Goal: Information Seeking & Learning: Learn about a topic

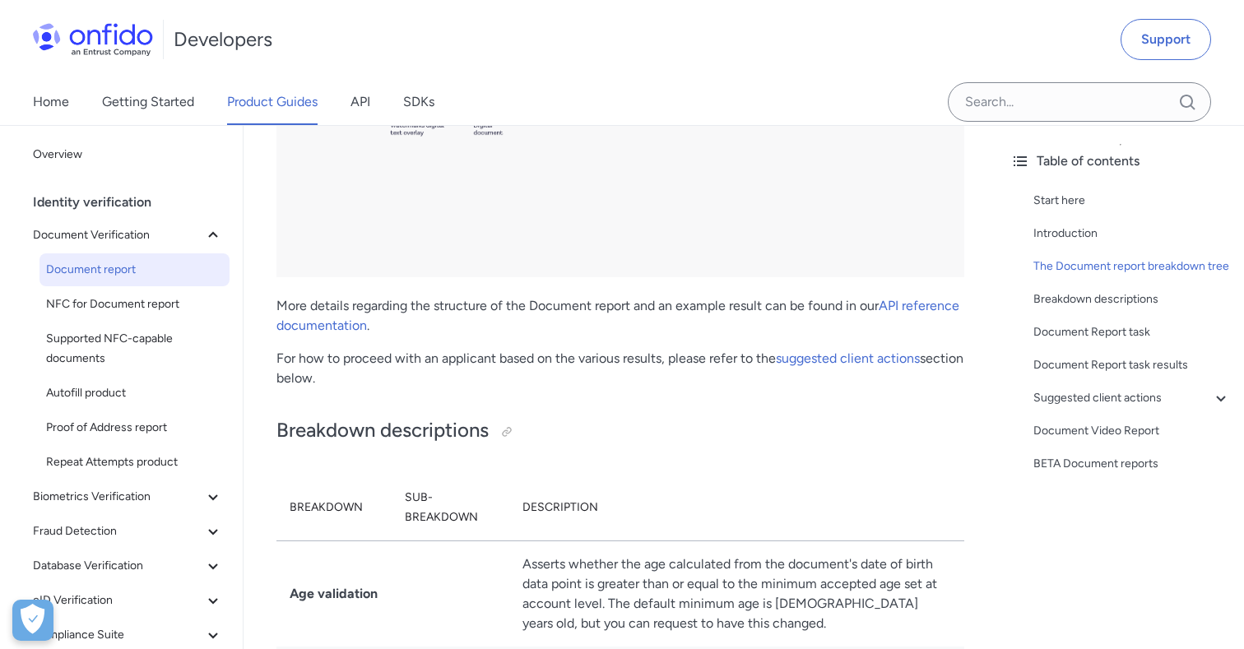
scroll to position [3373, 0]
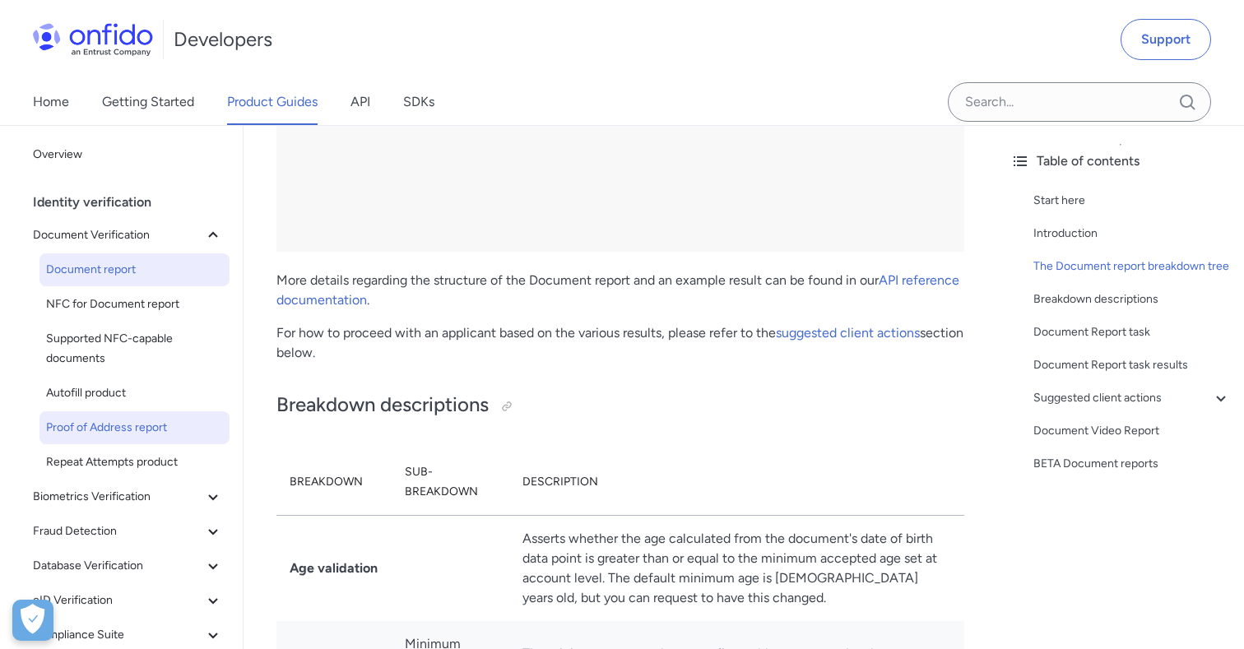
click at [141, 433] on span "Proof of Address report" at bounding box center [134, 428] width 177 height 20
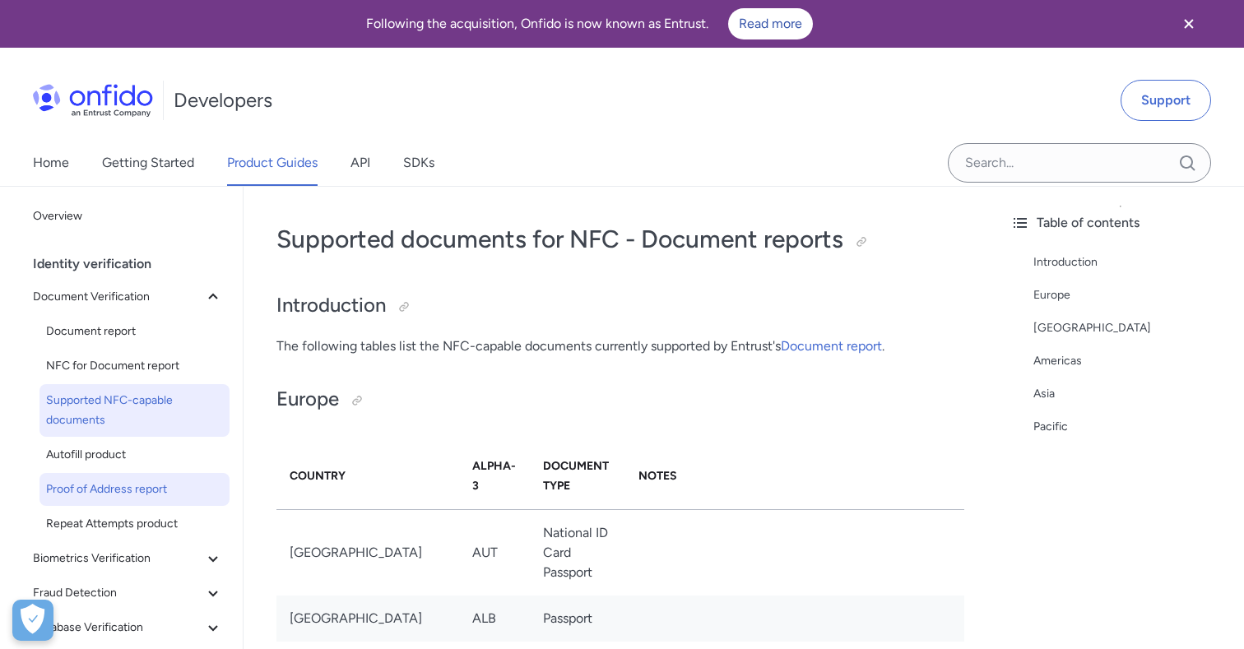
click at [134, 486] on span "Proof of Address report" at bounding box center [134, 490] width 177 height 20
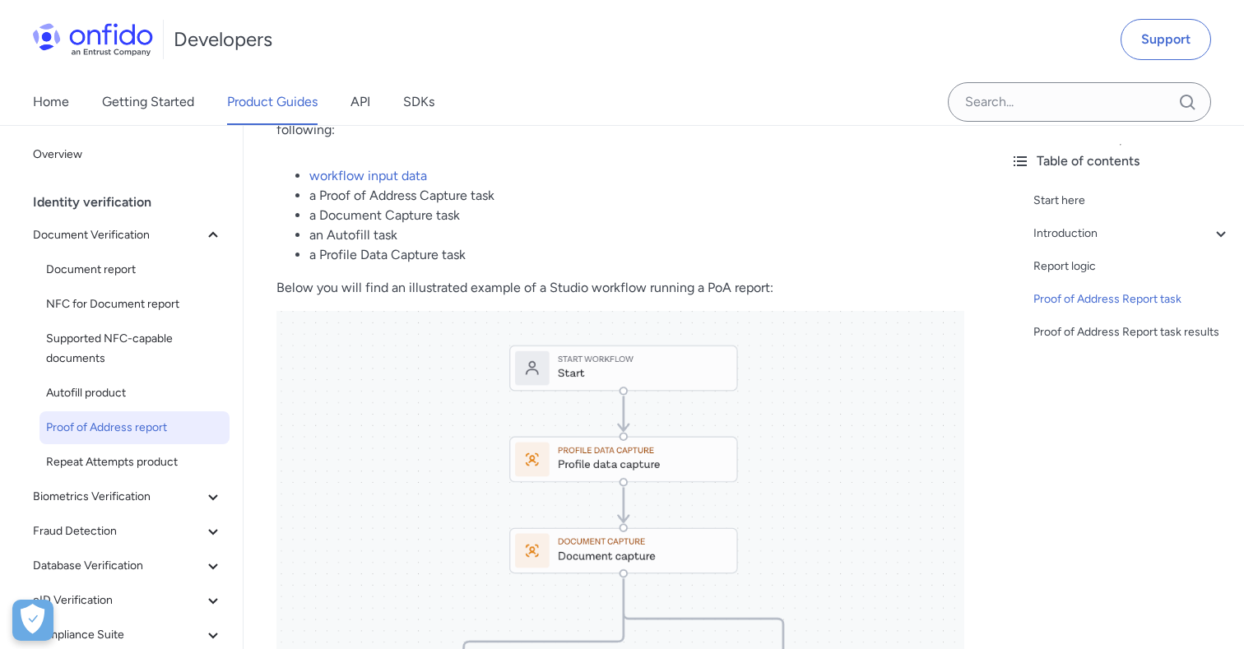
scroll to position [4096, 0]
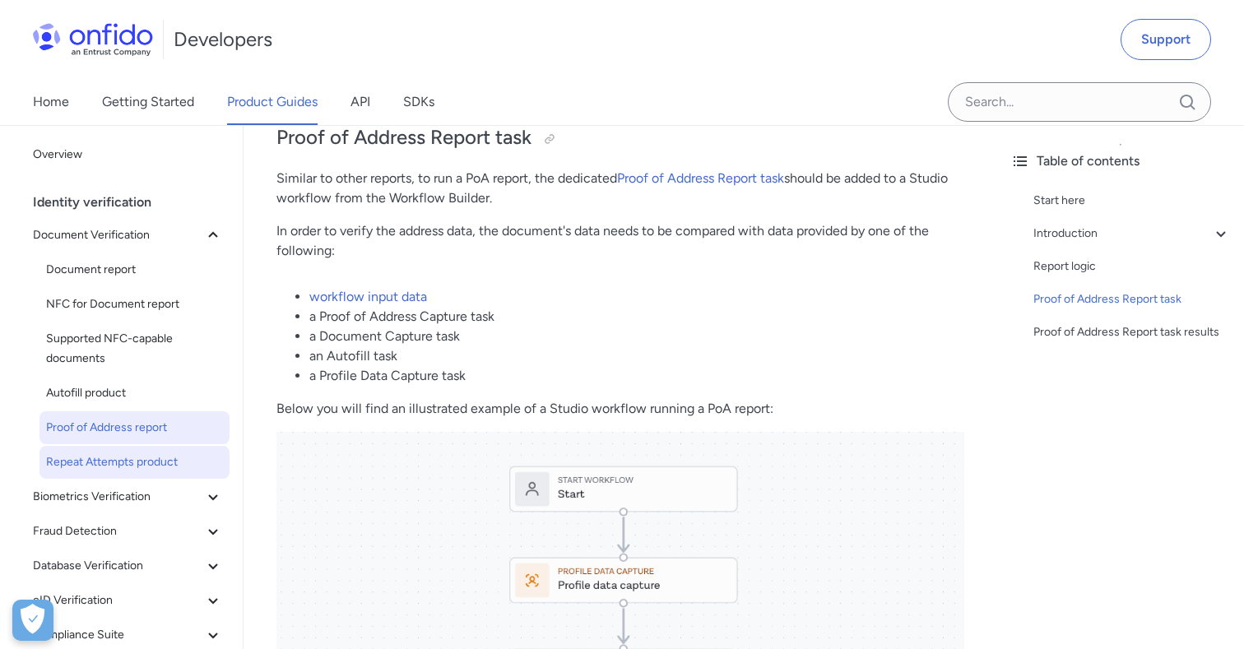
click at [138, 462] on span "Repeat Attempts product" at bounding box center [134, 462] width 177 height 20
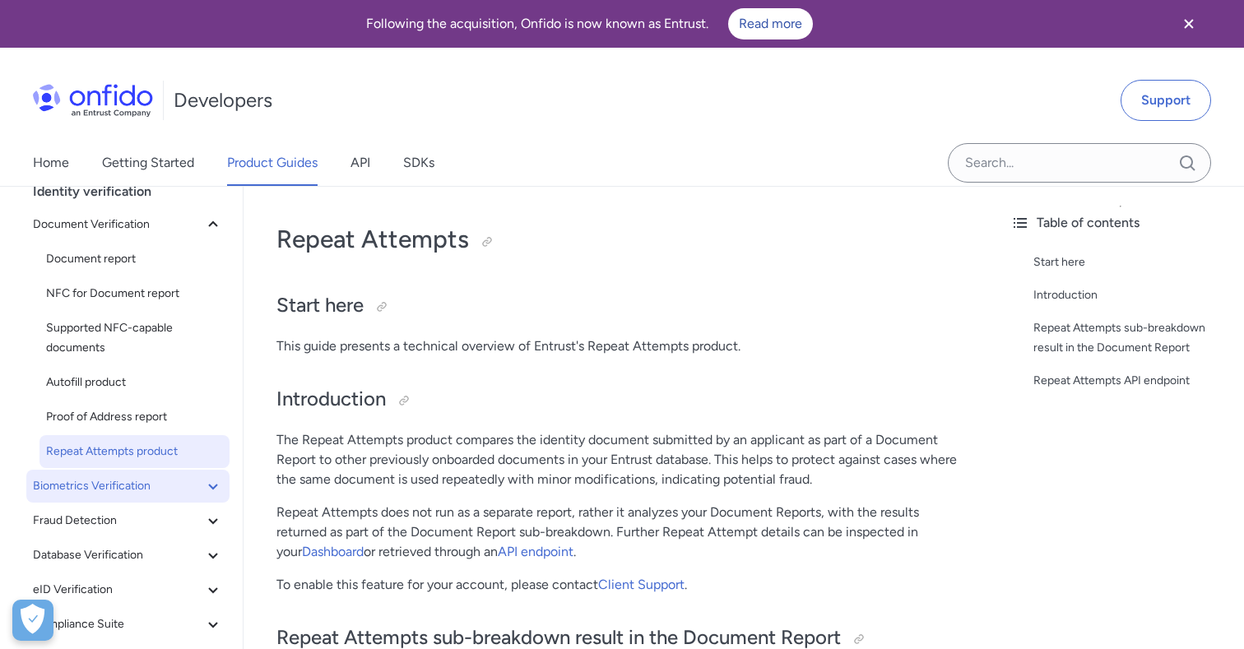
click at [211, 485] on icon at bounding box center [213, 486] width 20 height 20
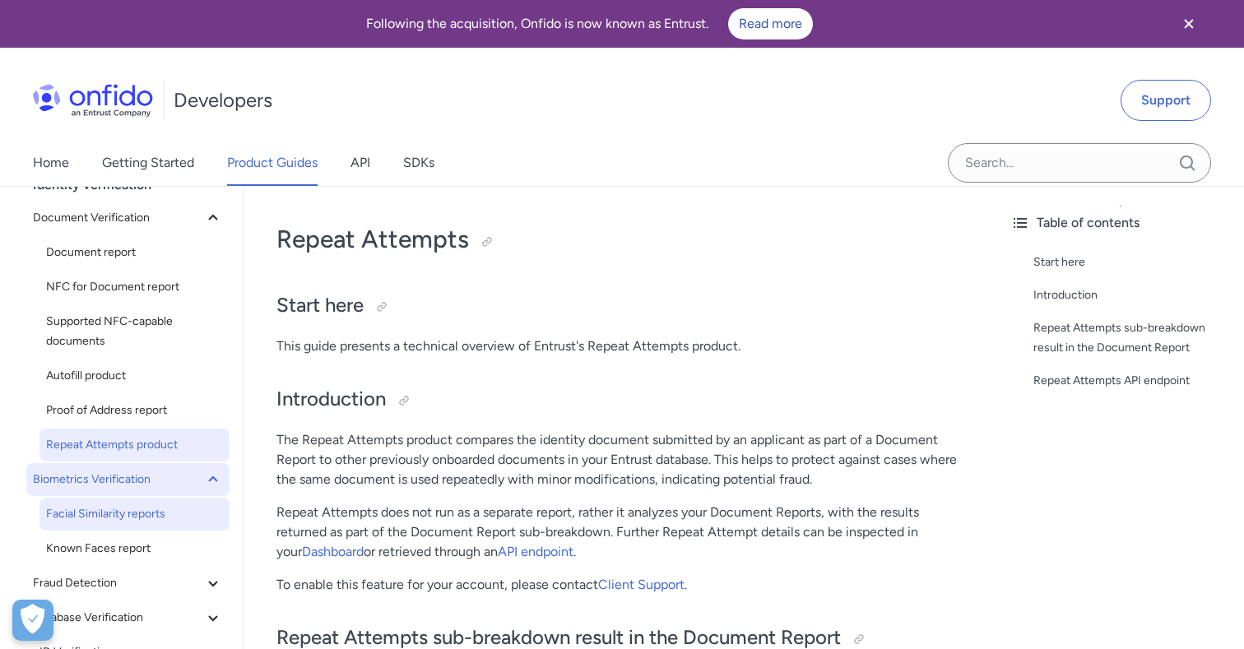
click at [142, 512] on span "Facial Similarity reports" at bounding box center [134, 514] width 177 height 20
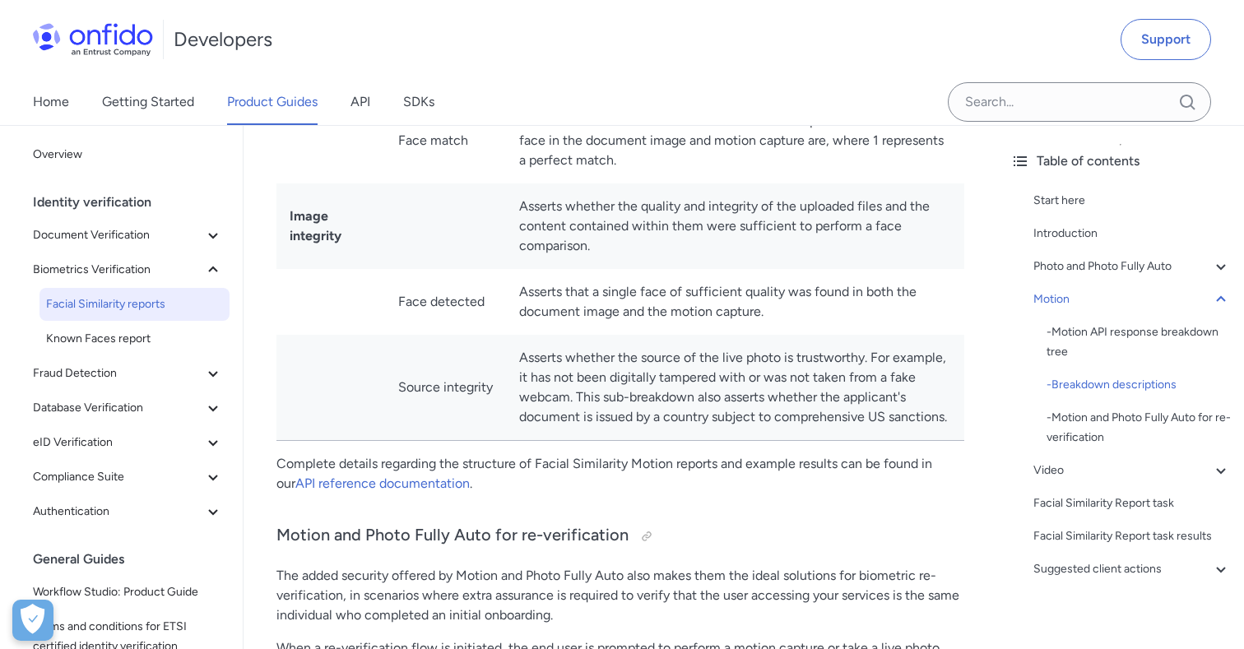
scroll to position [3206, 0]
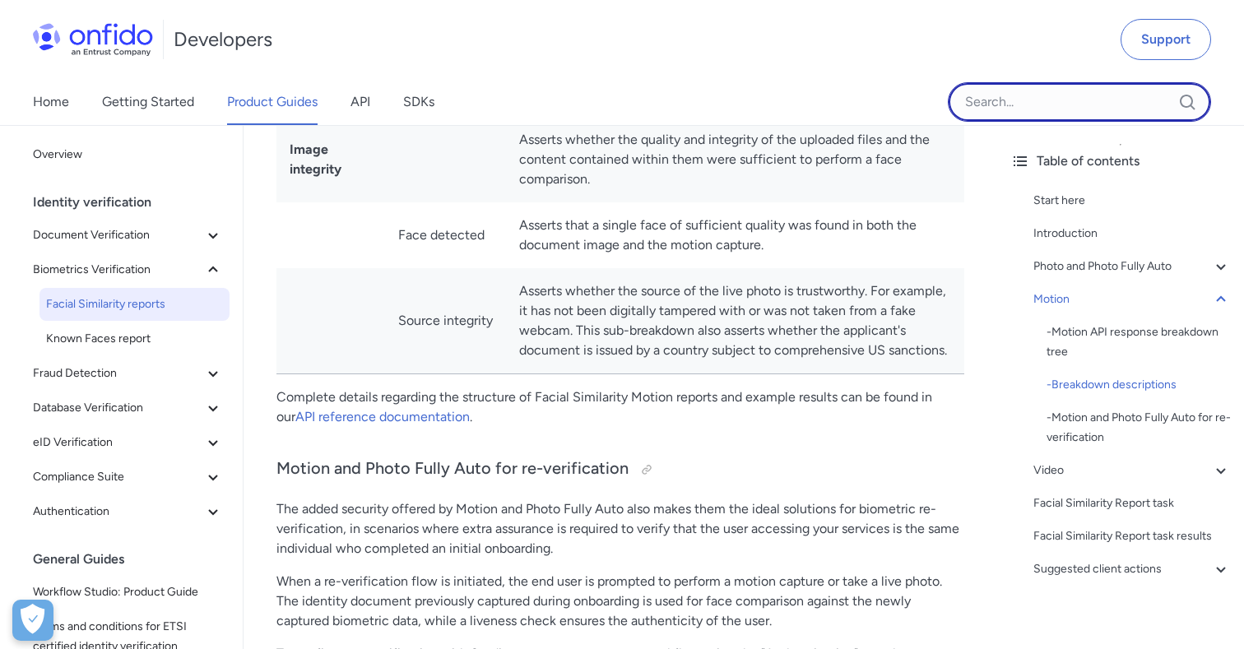
click at [1065, 116] on input "Onfido search input field" at bounding box center [1079, 101] width 263 height 39
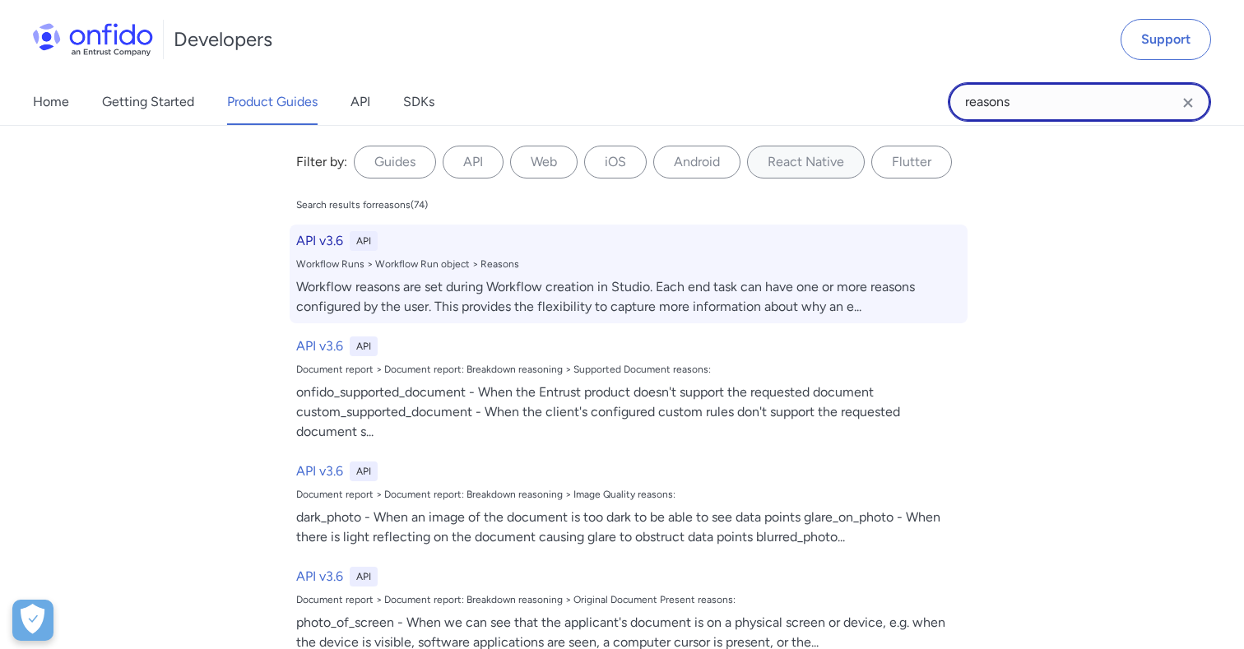
type input "reasons"
click at [350, 242] on div "API v3.6 API" at bounding box center [628, 241] width 665 height 20
select select "http"
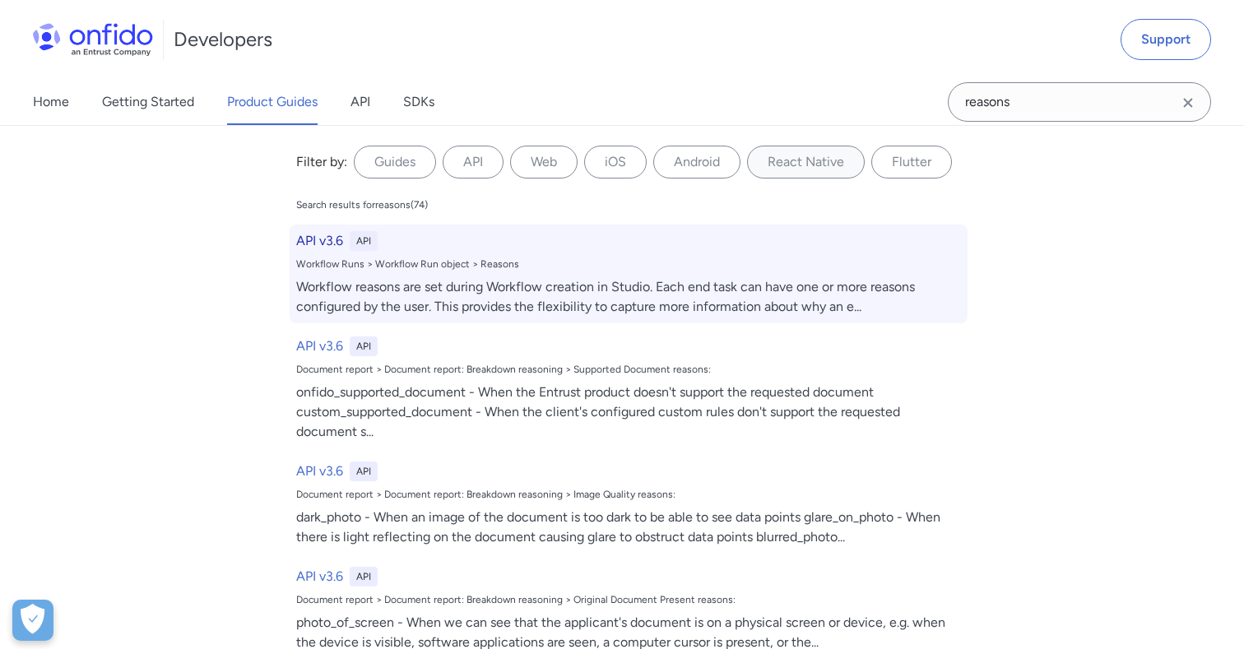
select select "http"
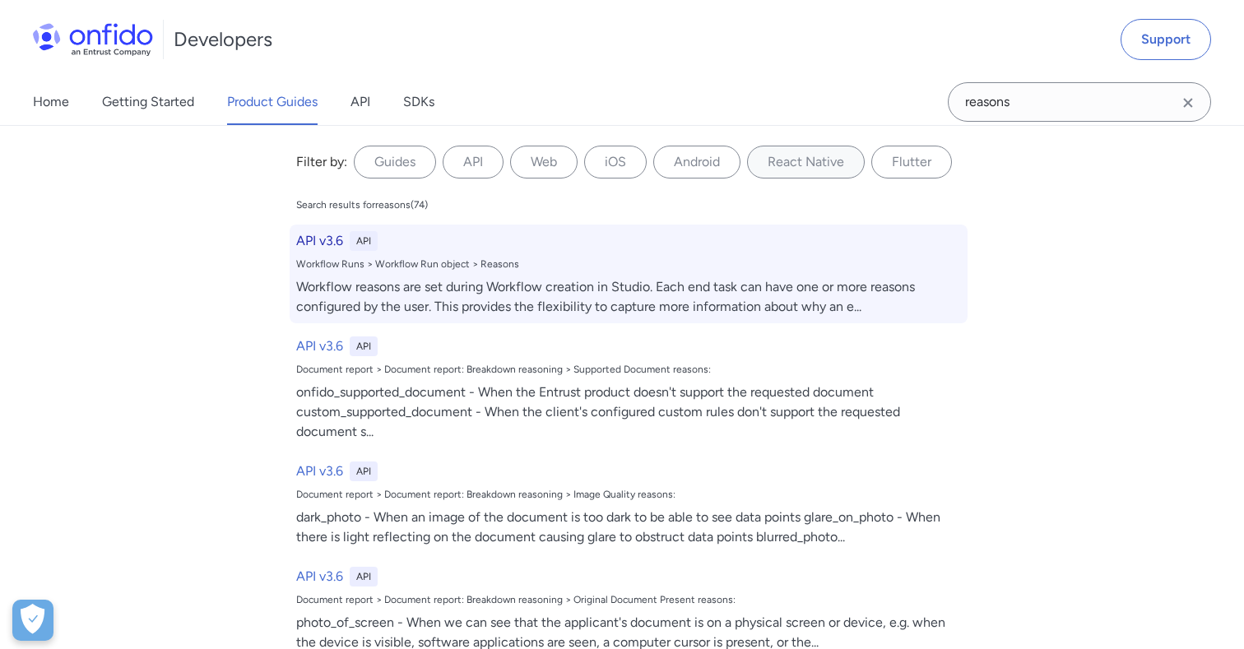
select select "http"
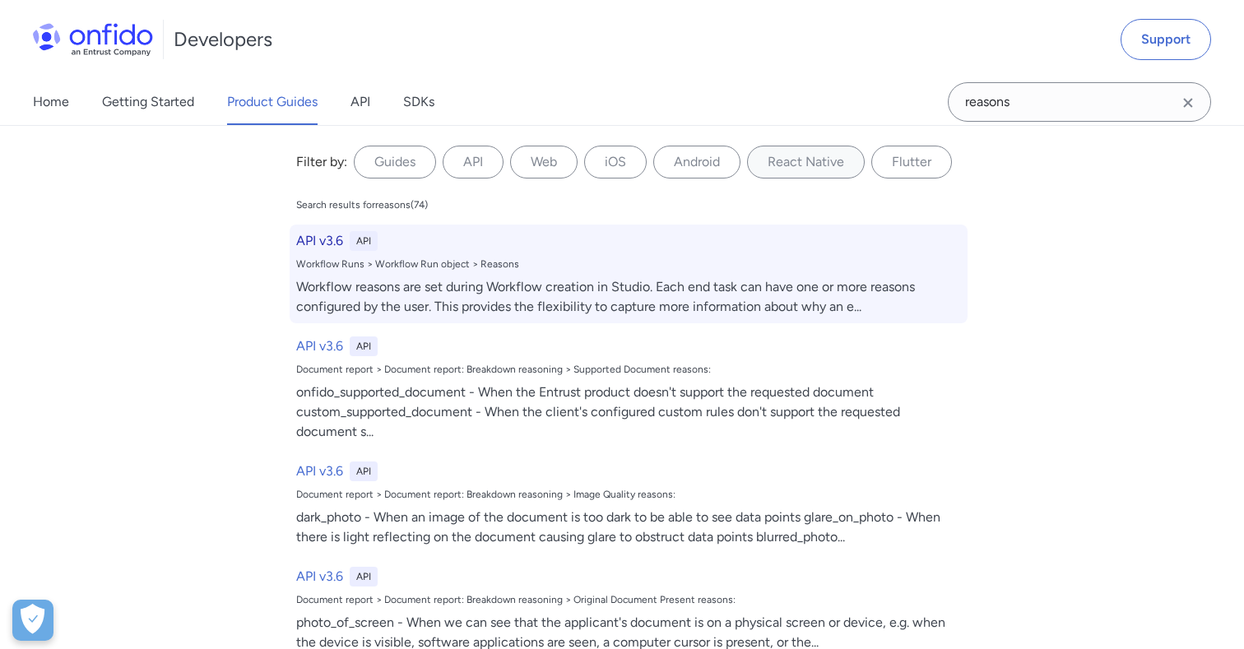
select select "http"
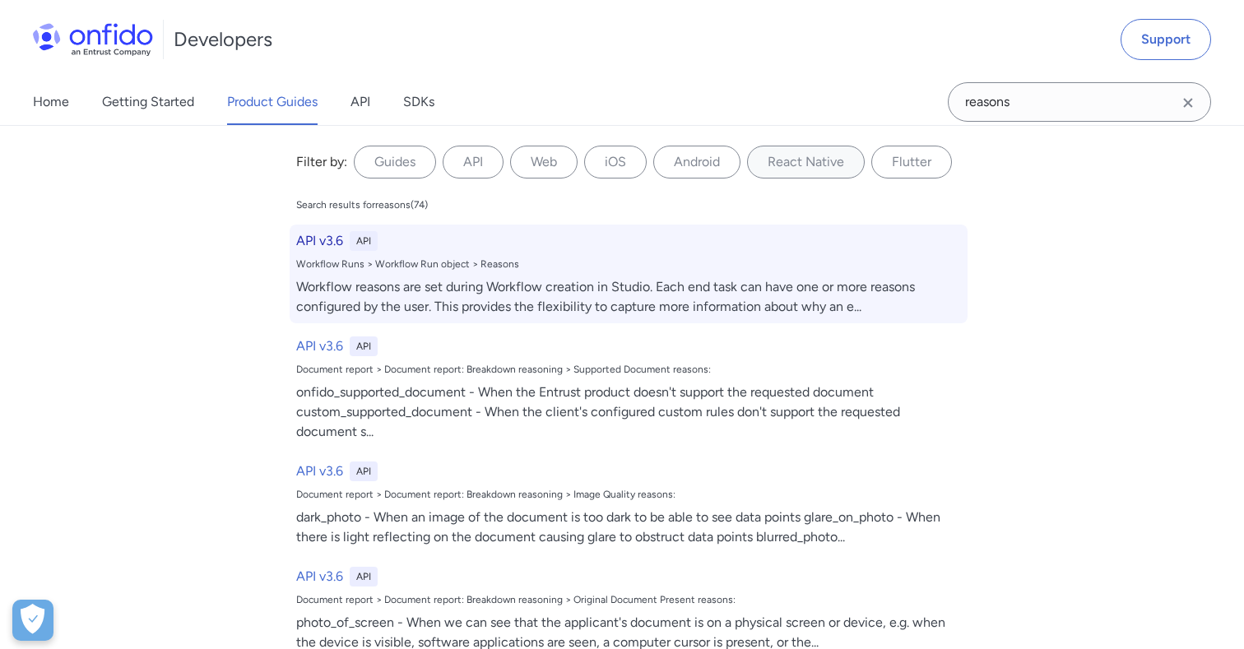
select select "http"
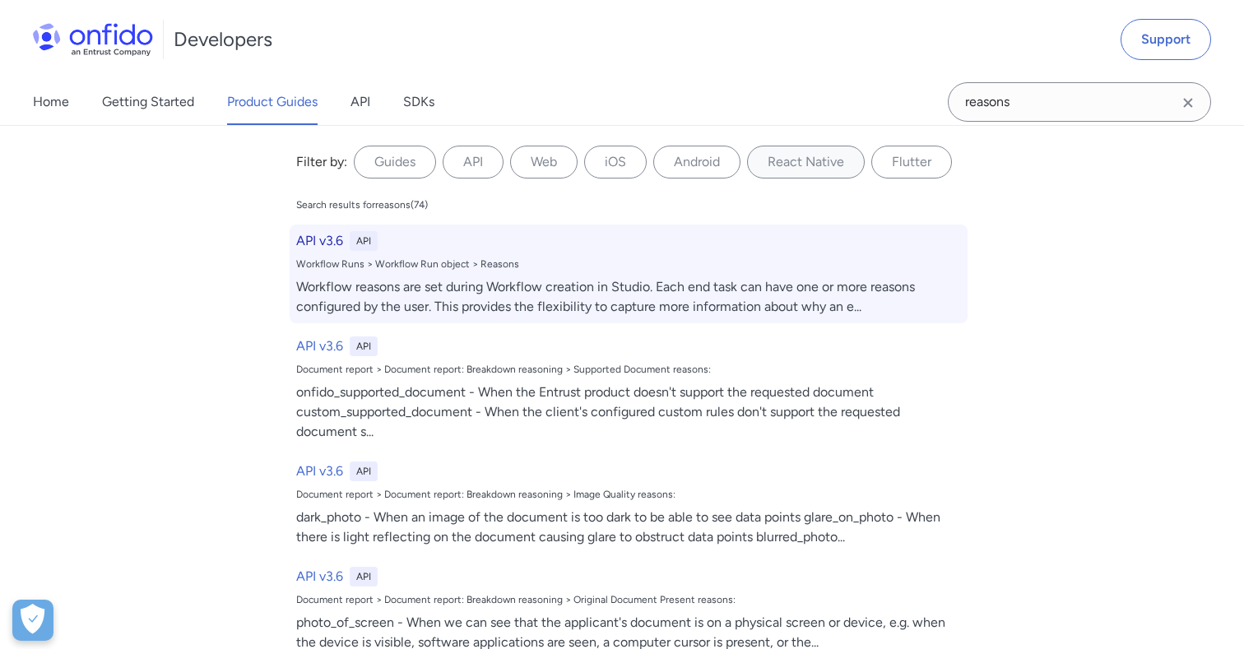
select select "http"
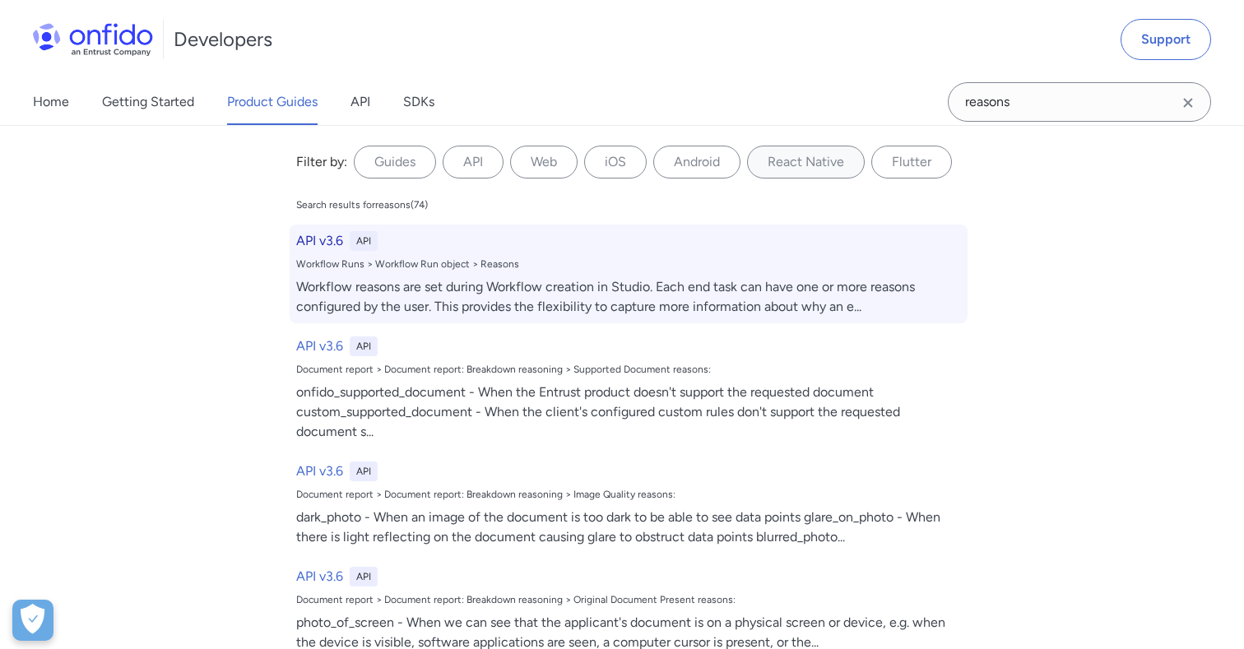
select select "http"
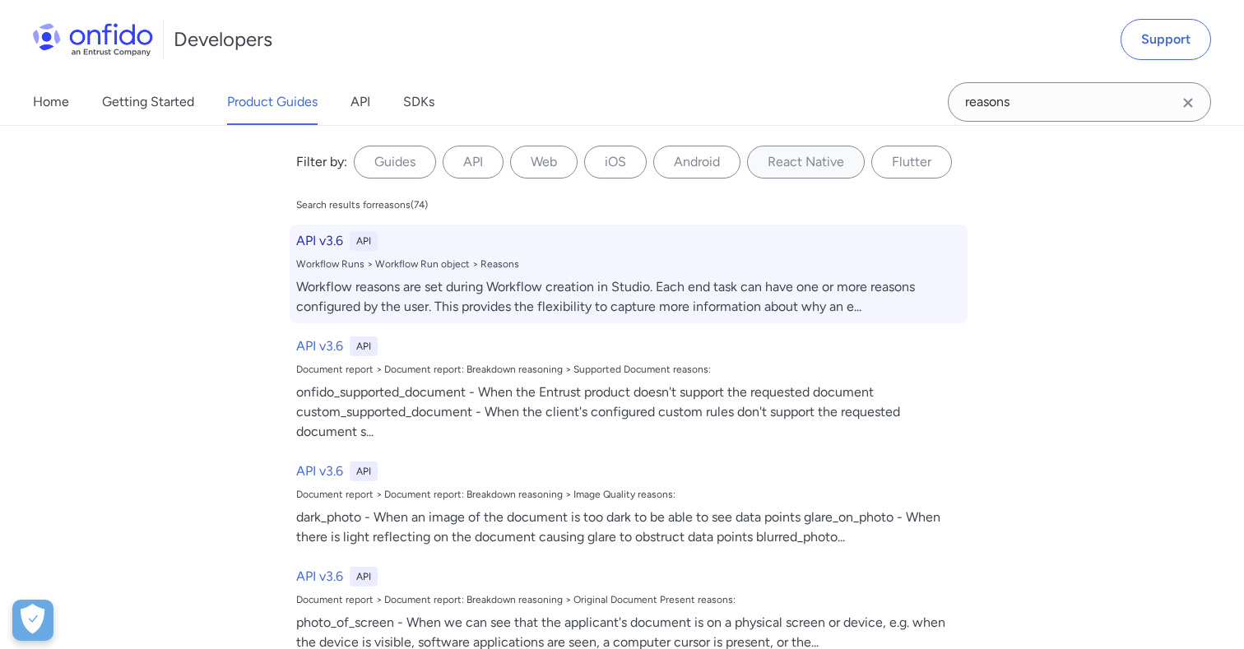
select select "http"
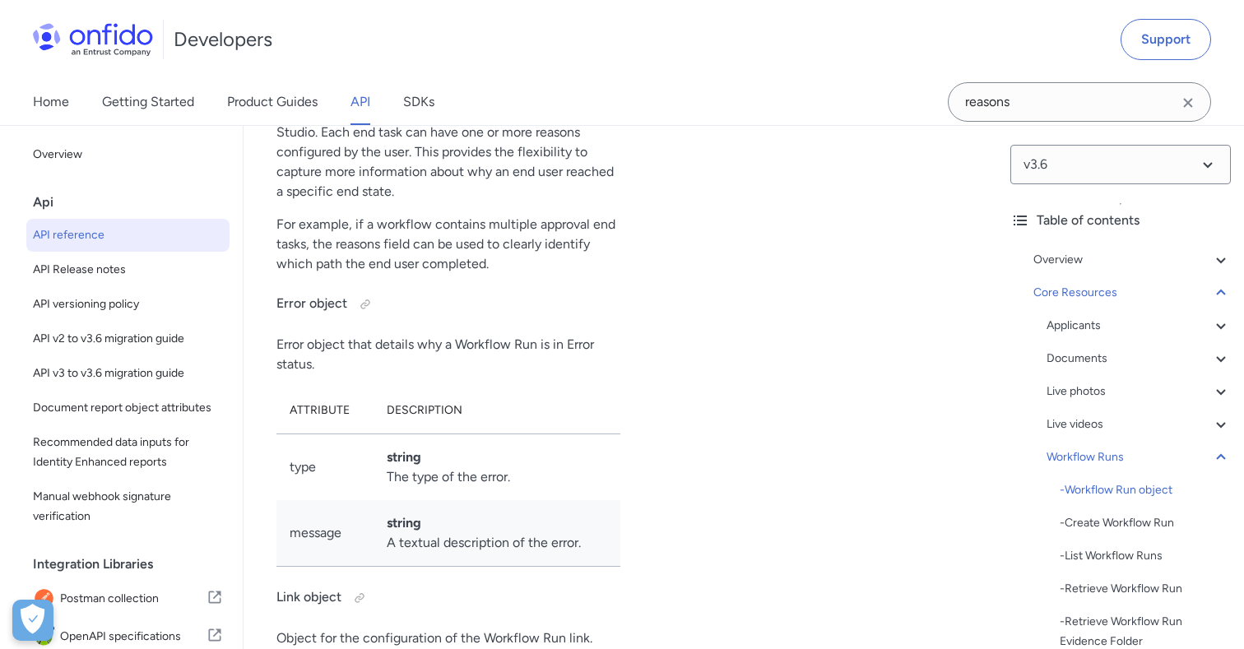
scroll to position [43145, 0]
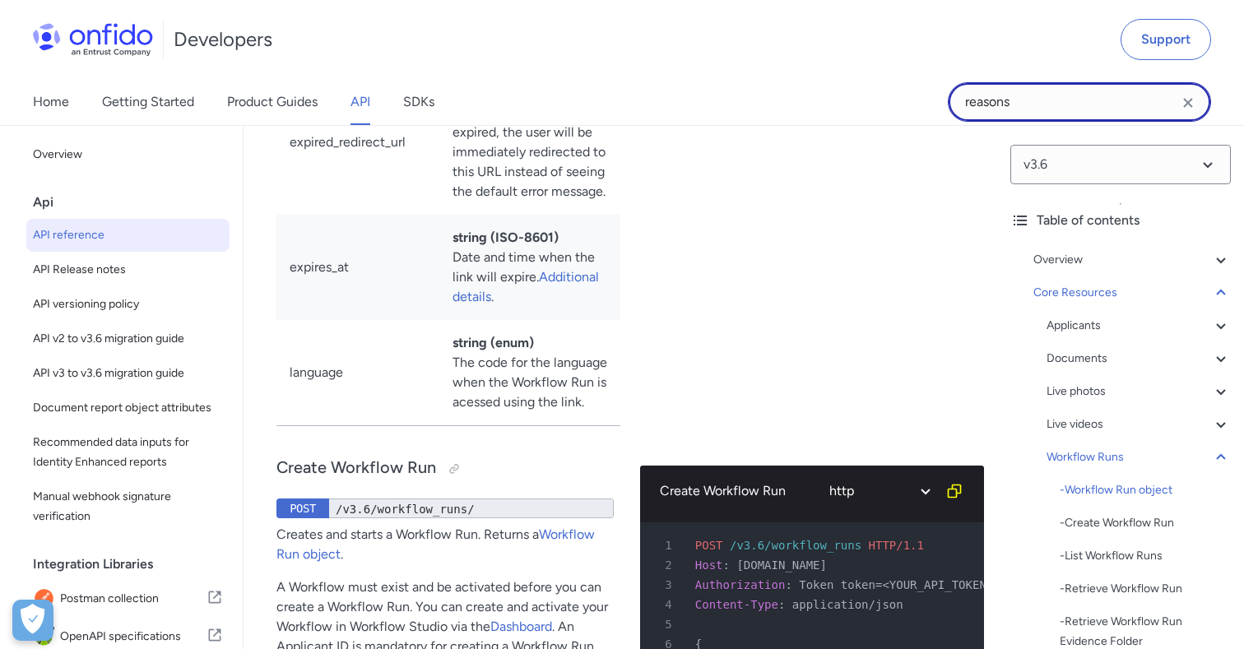
click at [1090, 108] on input "reasons" at bounding box center [1079, 101] width 263 height 39
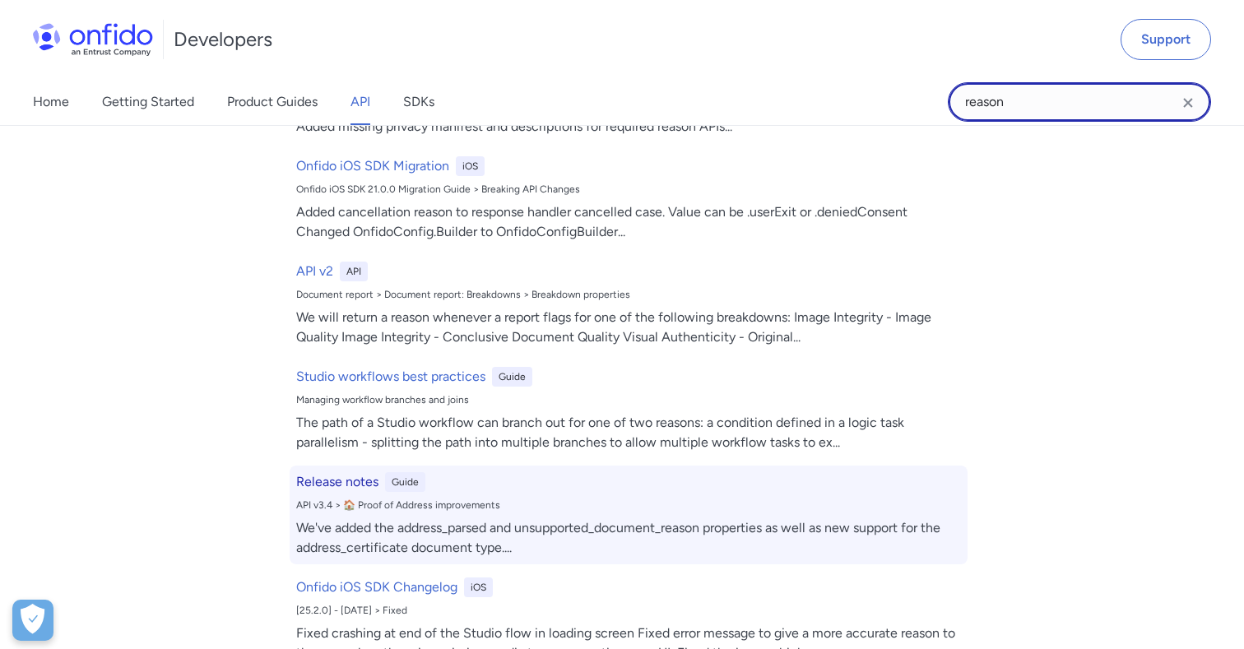
scroll to position [1227, 0]
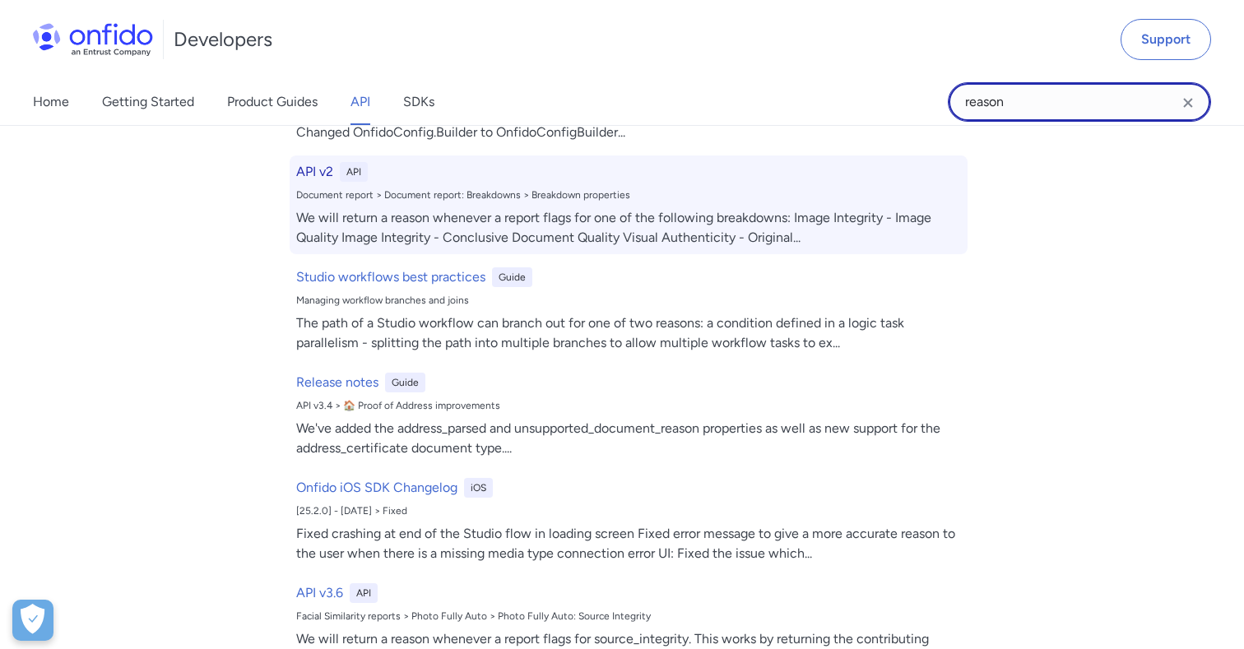
type input "reason"
click at [638, 216] on div "We will return a reason whenever a report flags for one of the following breakd…" at bounding box center [628, 227] width 665 height 39
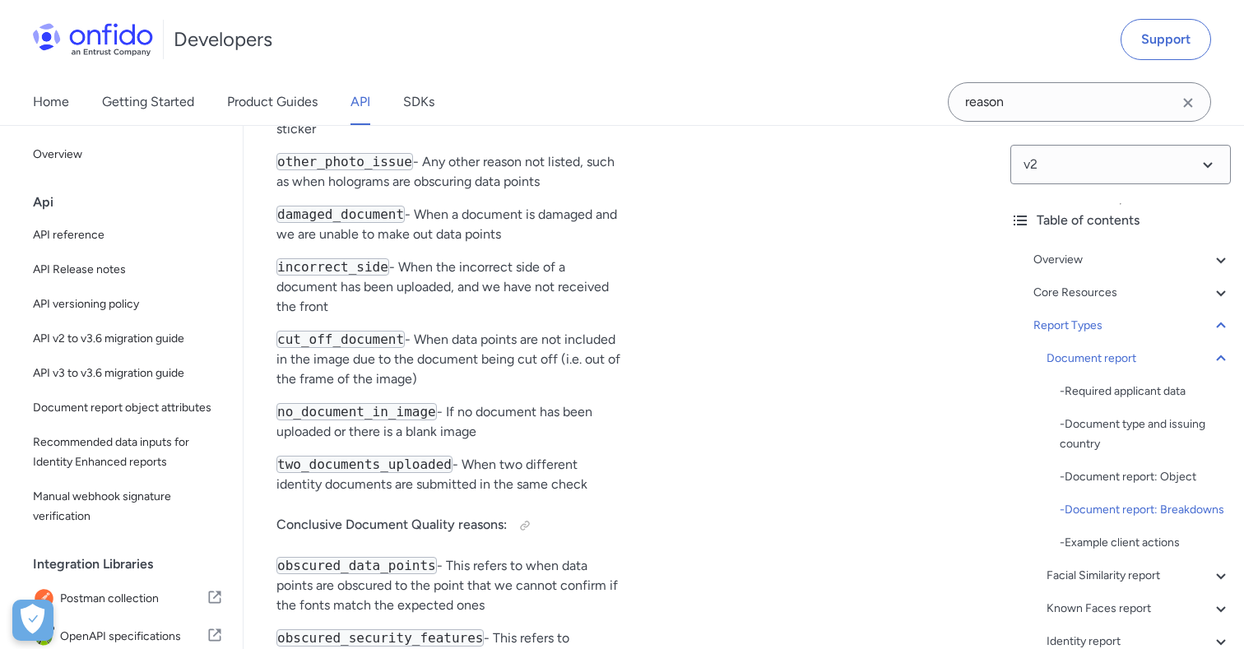
scroll to position [41728, 0]
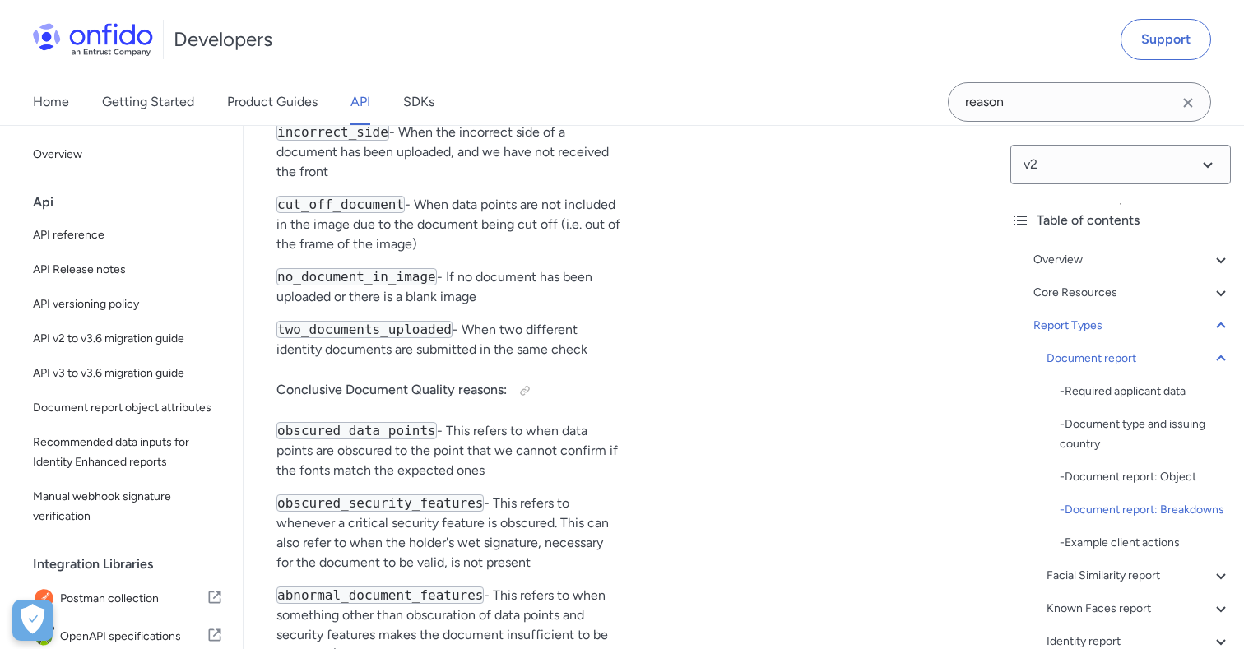
drag, startPoint x: 814, startPoint y: 381, endPoint x: 666, endPoint y: 258, distance: 192.2
copy pre ""image_integrity" : { 205 "result" : "clear" , 206 "breakdown" : { 207 "image_q…"
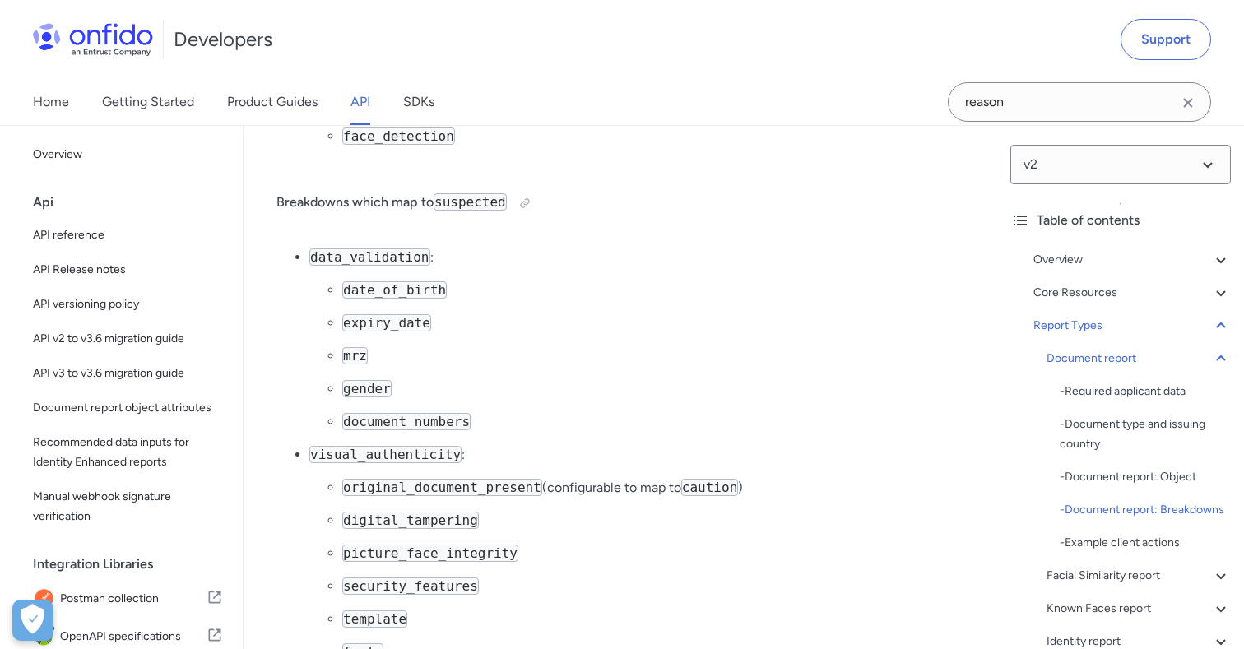
scroll to position [43805, 0]
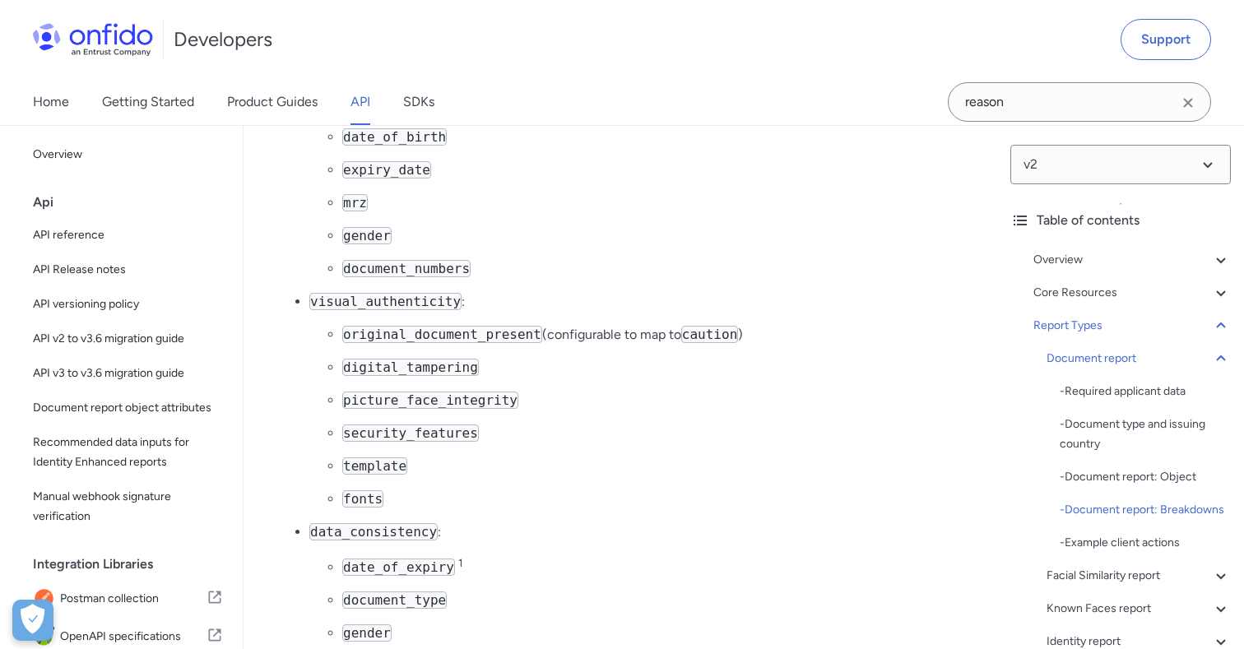
copy code "glare_on_photo"
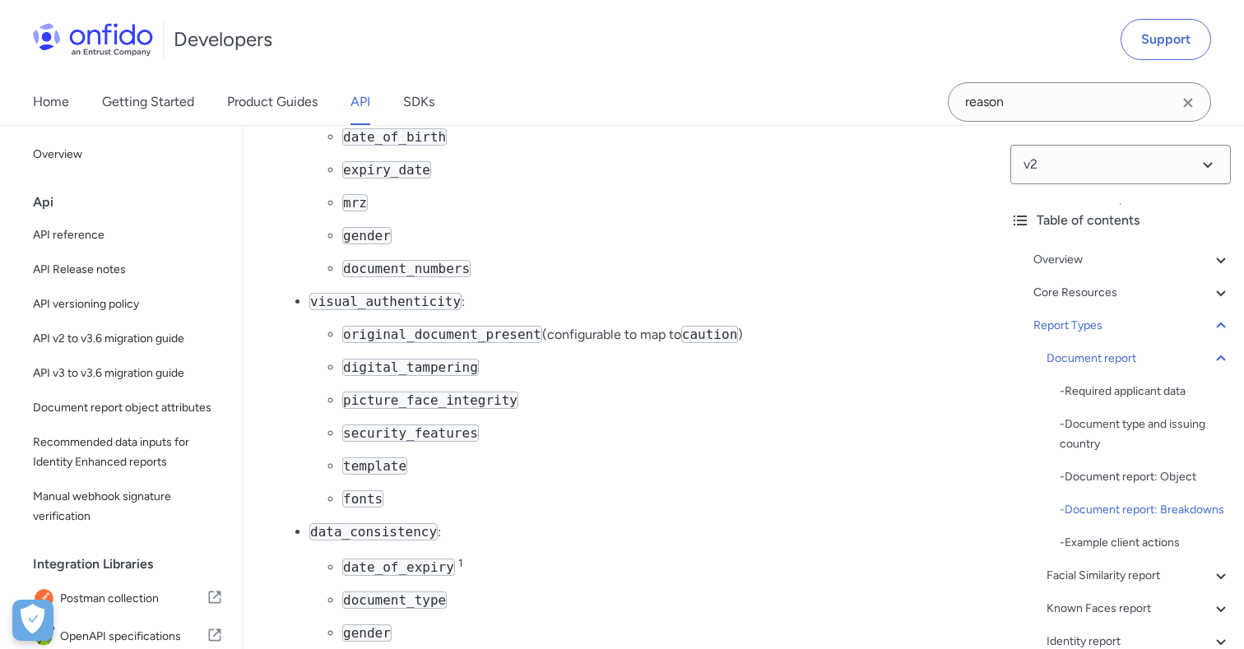
copy code "blurred_photo"
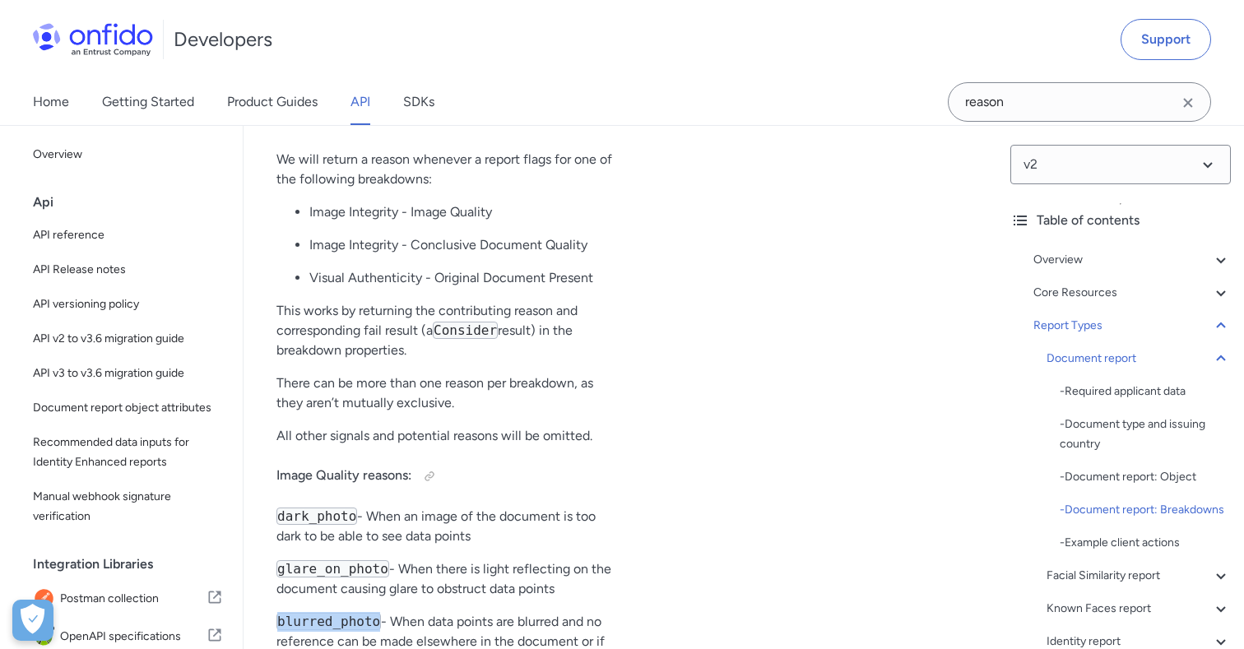
scroll to position [40823, 0]
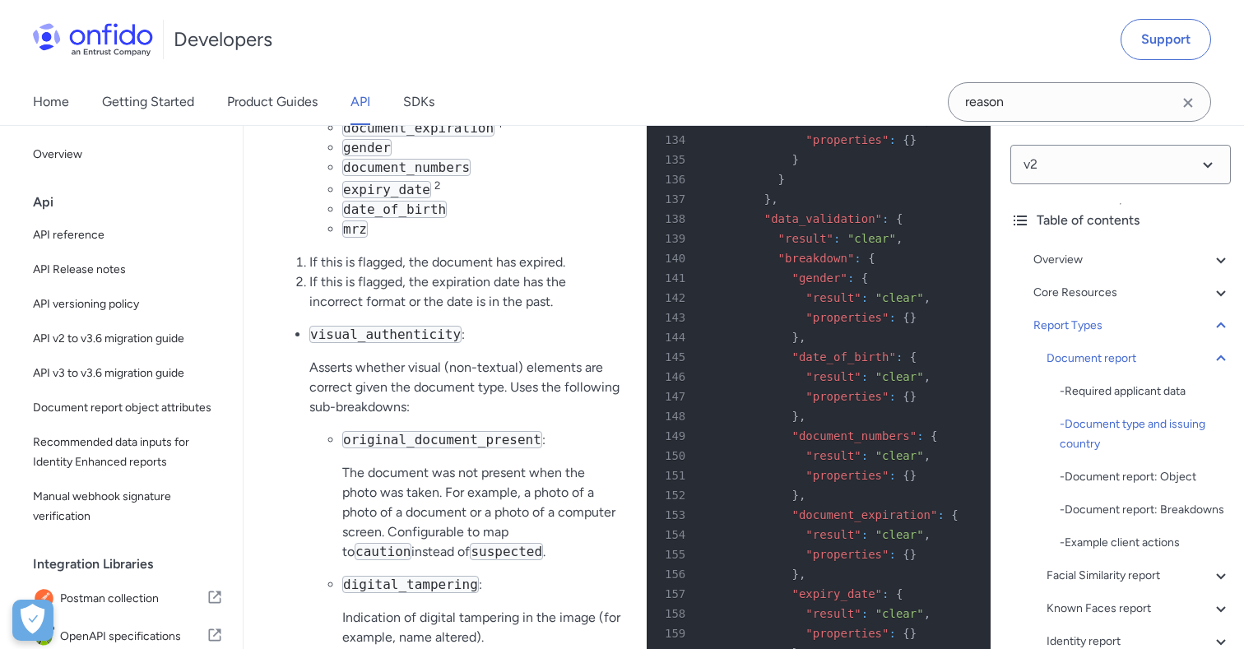
scroll to position [37994, 0]
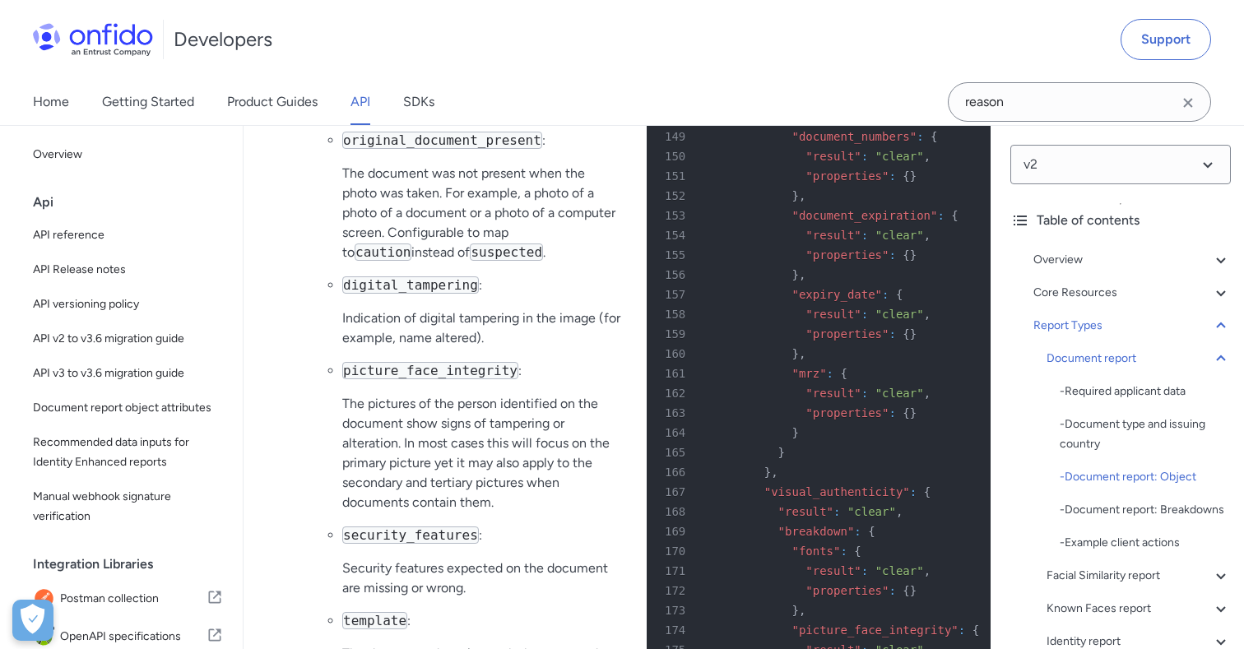
scroll to position [38474, 0]
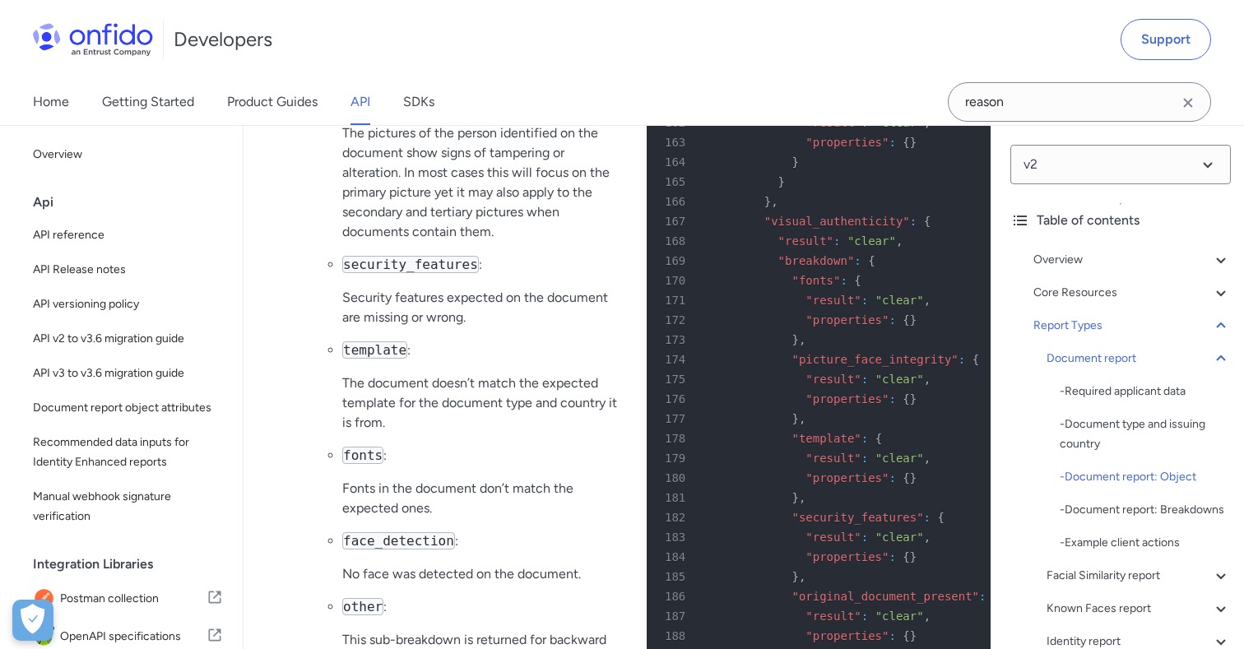
scroll to position [38578, 0]
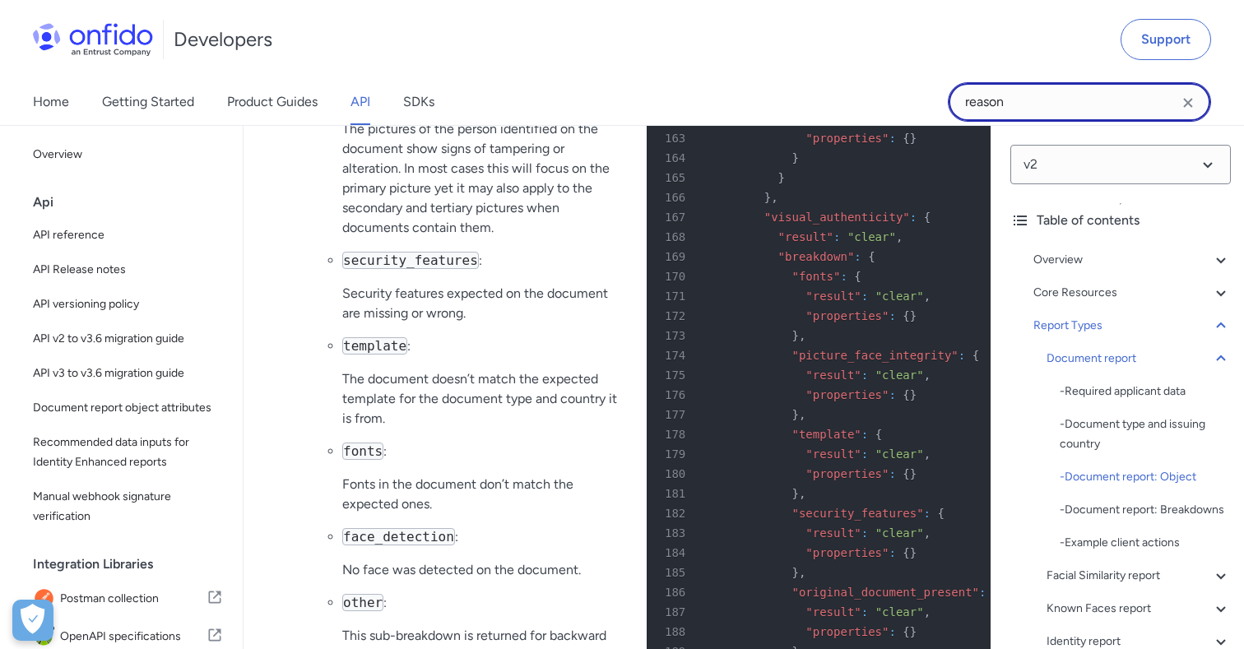
click at [1040, 98] on input "reason" at bounding box center [1079, 101] width 263 height 39
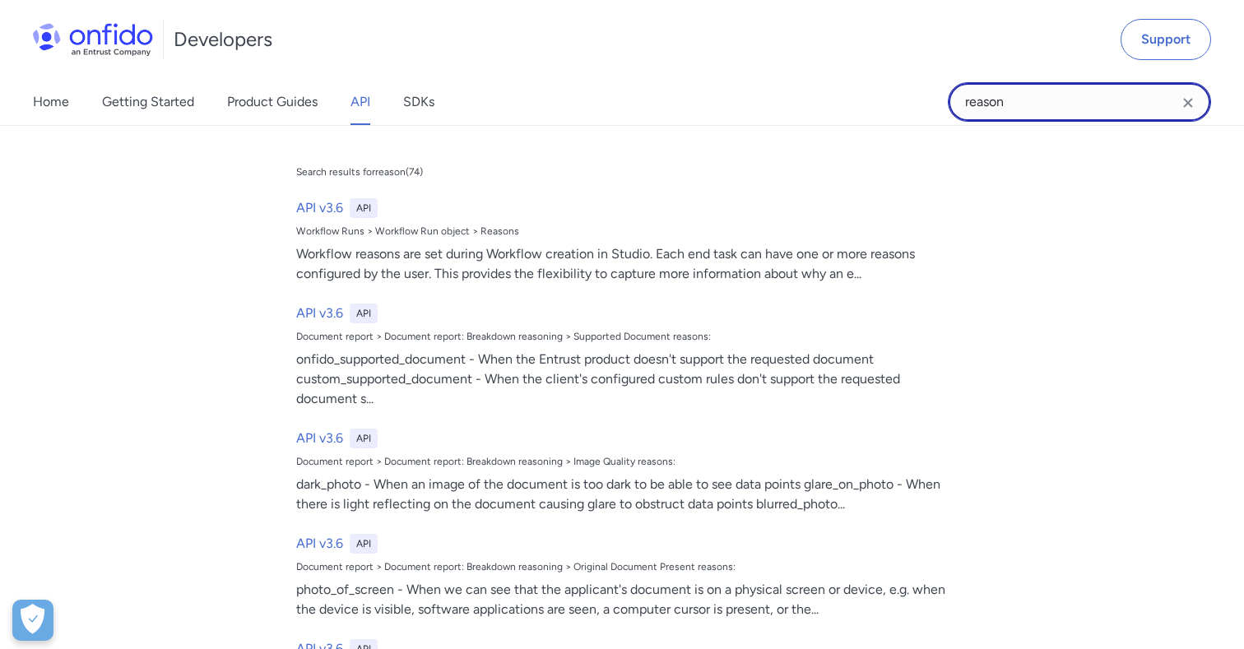
click at [1040, 98] on input "reason" at bounding box center [1079, 101] width 263 height 39
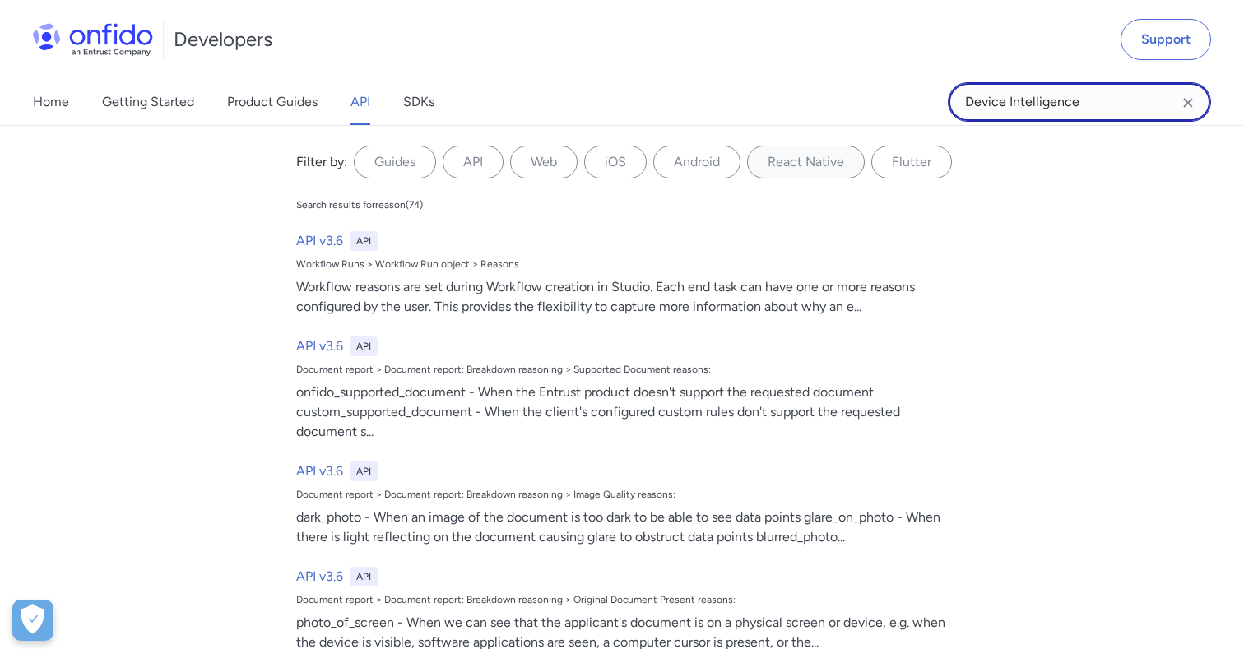
type input "Device Intelligence"
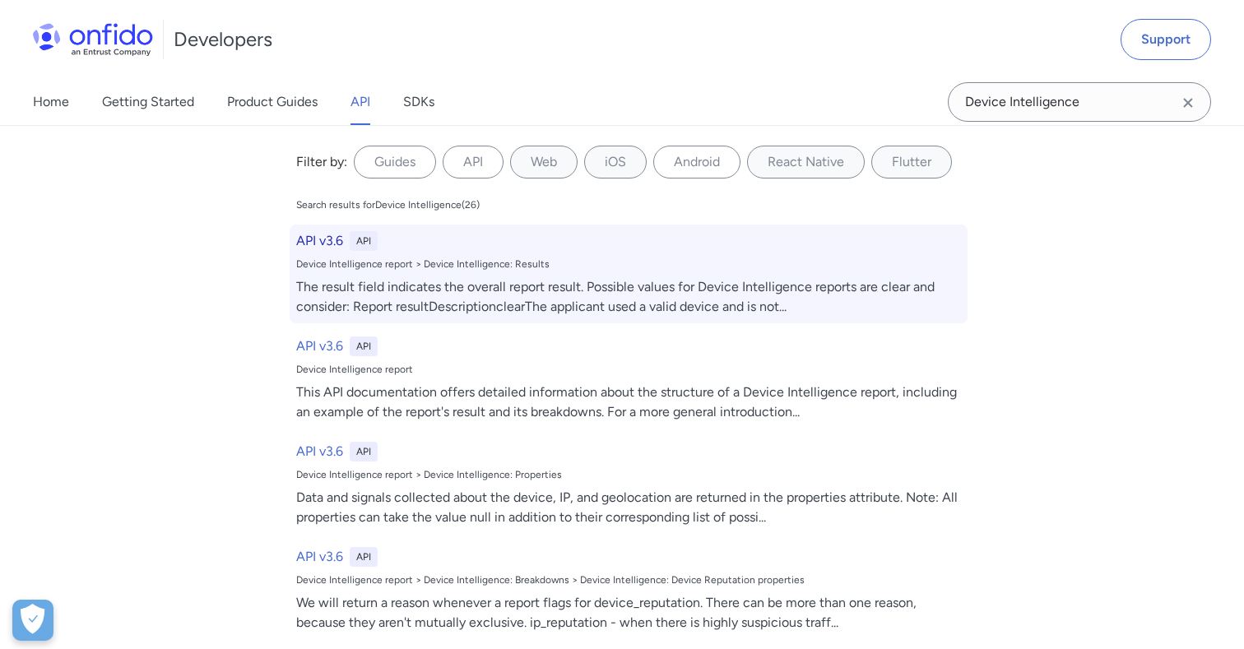
click at [522, 257] on div "Device Intelligence report > Device Intelligence: Results" at bounding box center [628, 263] width 665 height 13
select select "http"
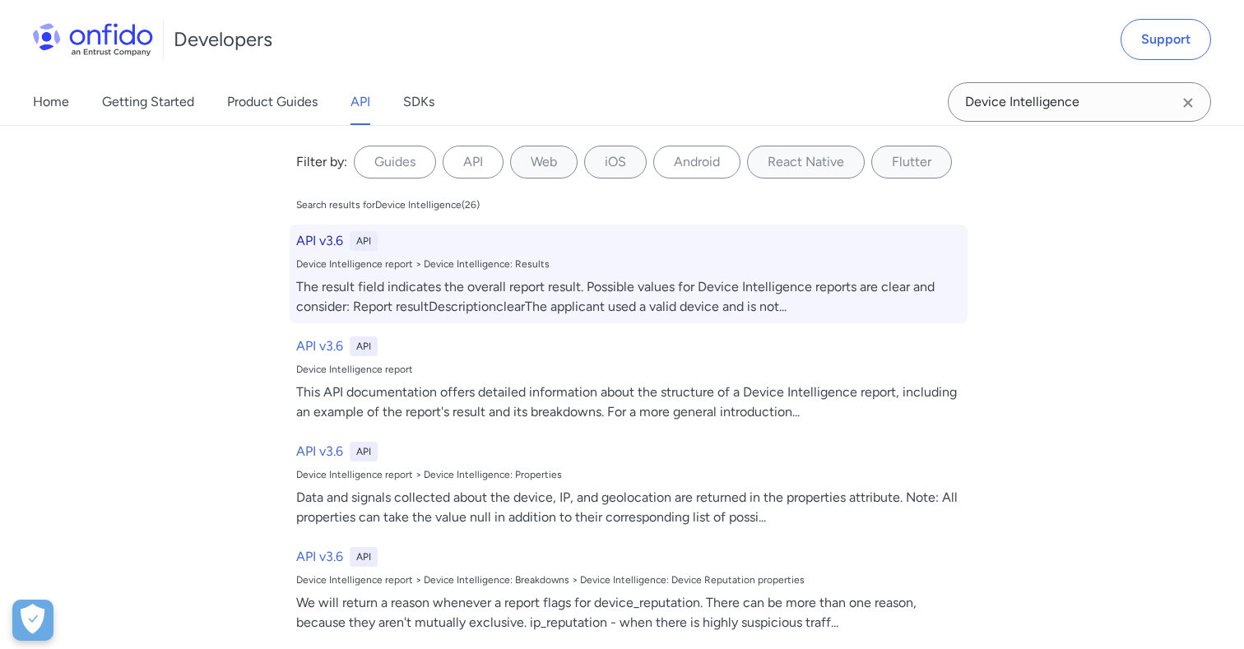
select select "http"
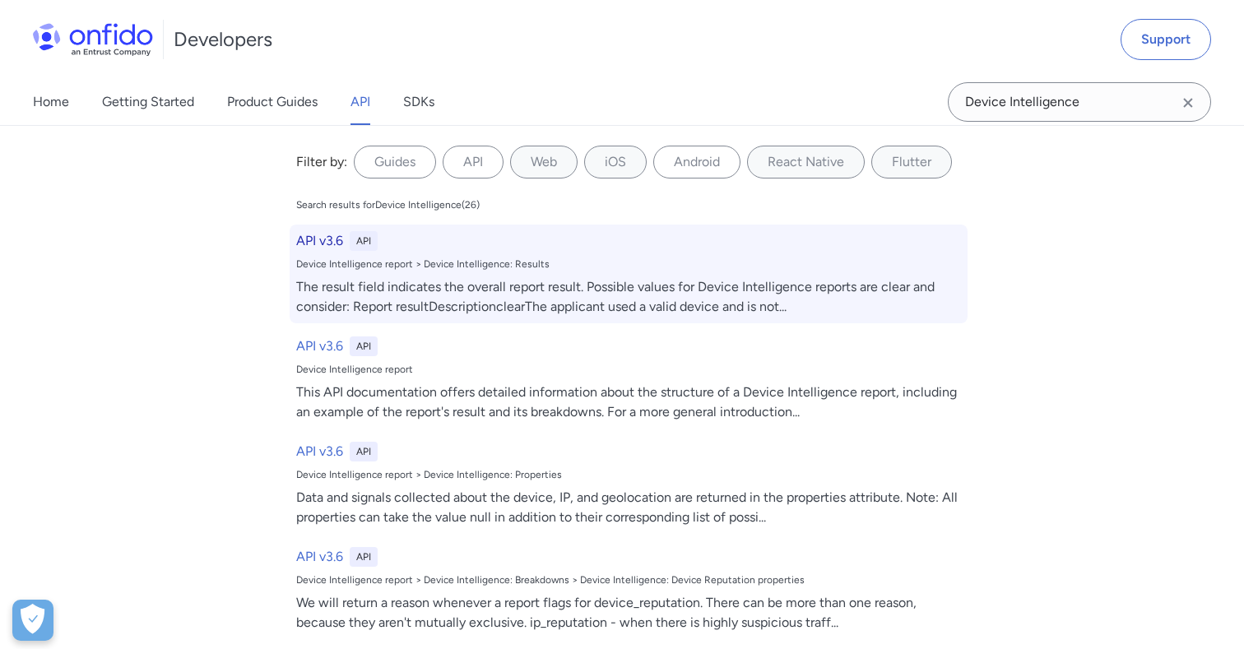
select select "http"
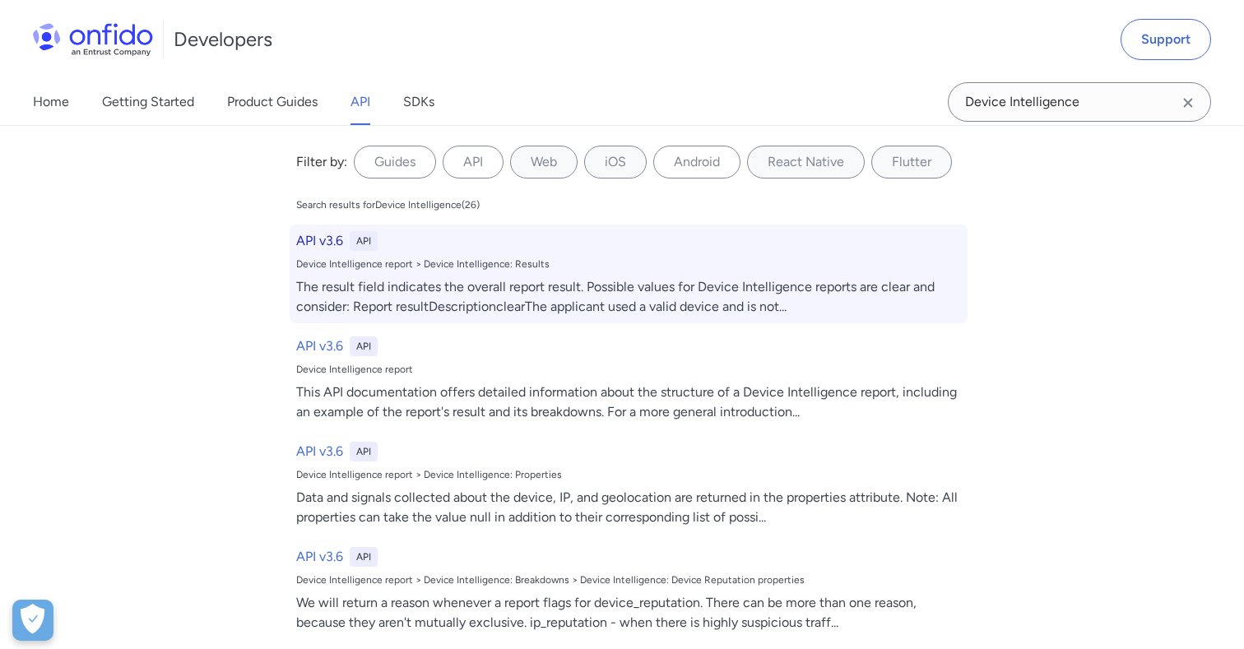
select select "http"
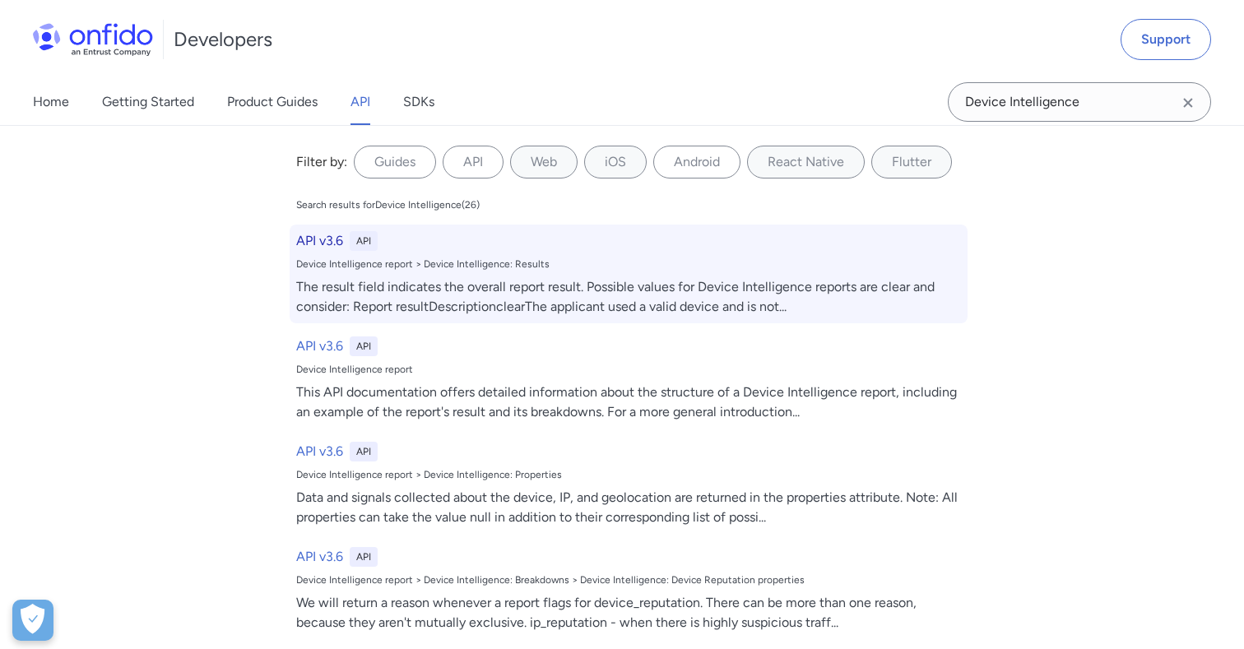
select select "http"
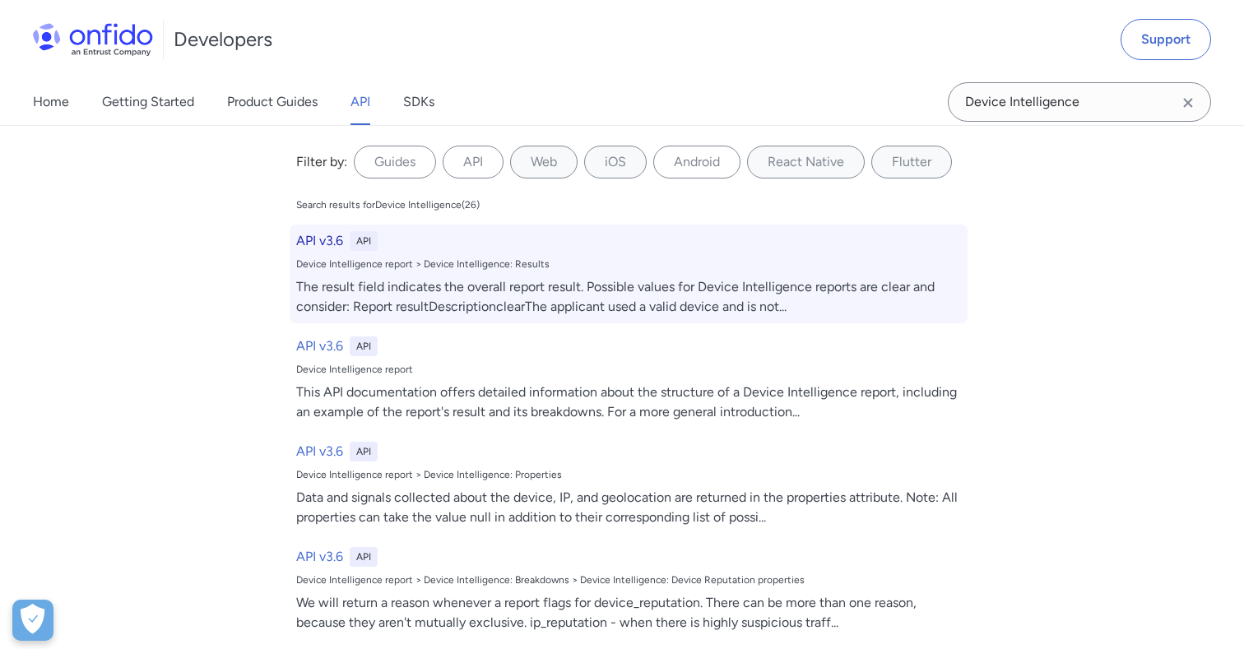
select select "http"
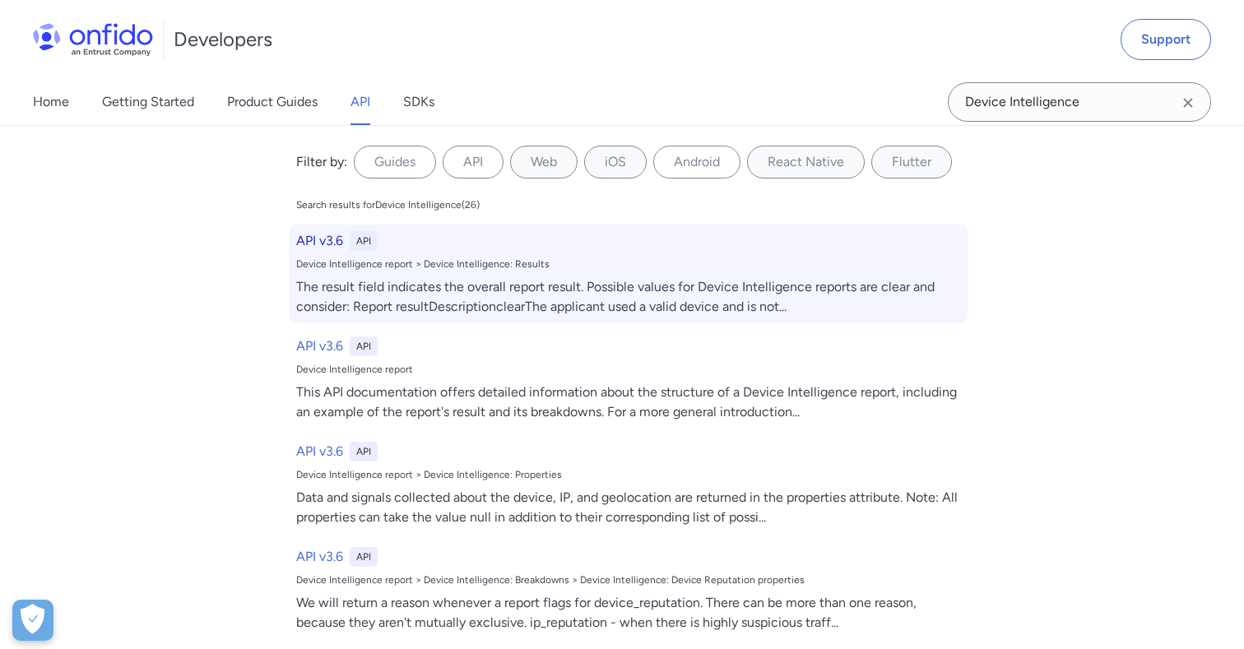
select select "http"
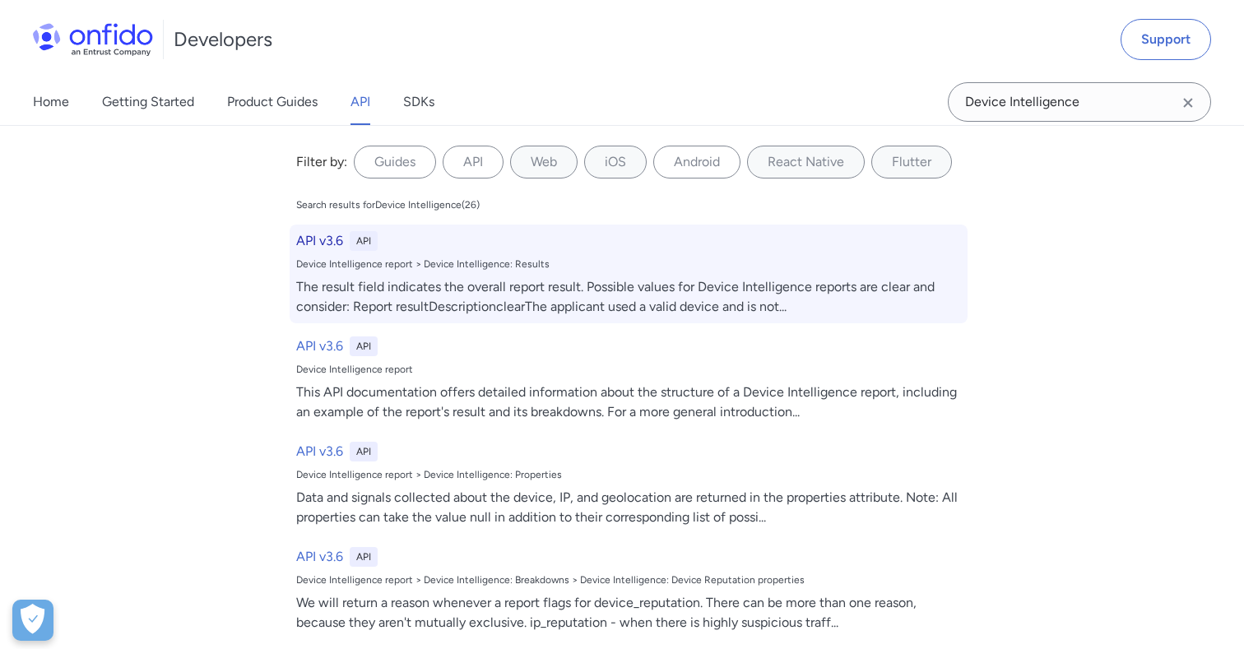
select select "http"
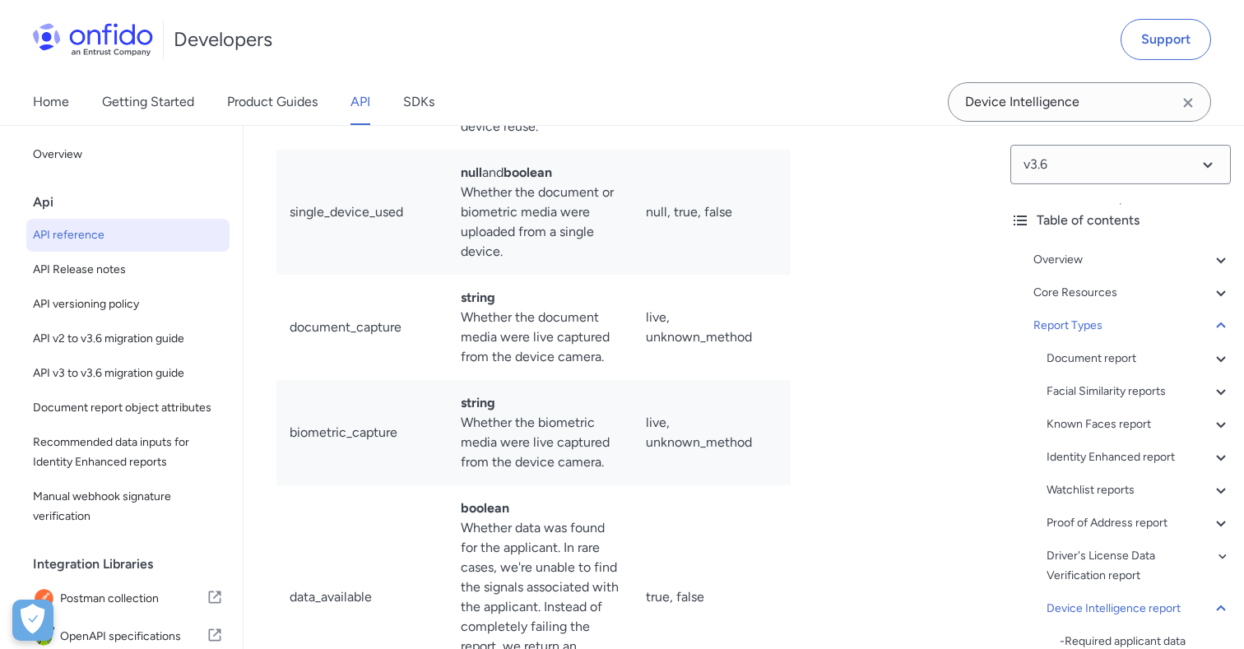
scroll to position [137647, 0]
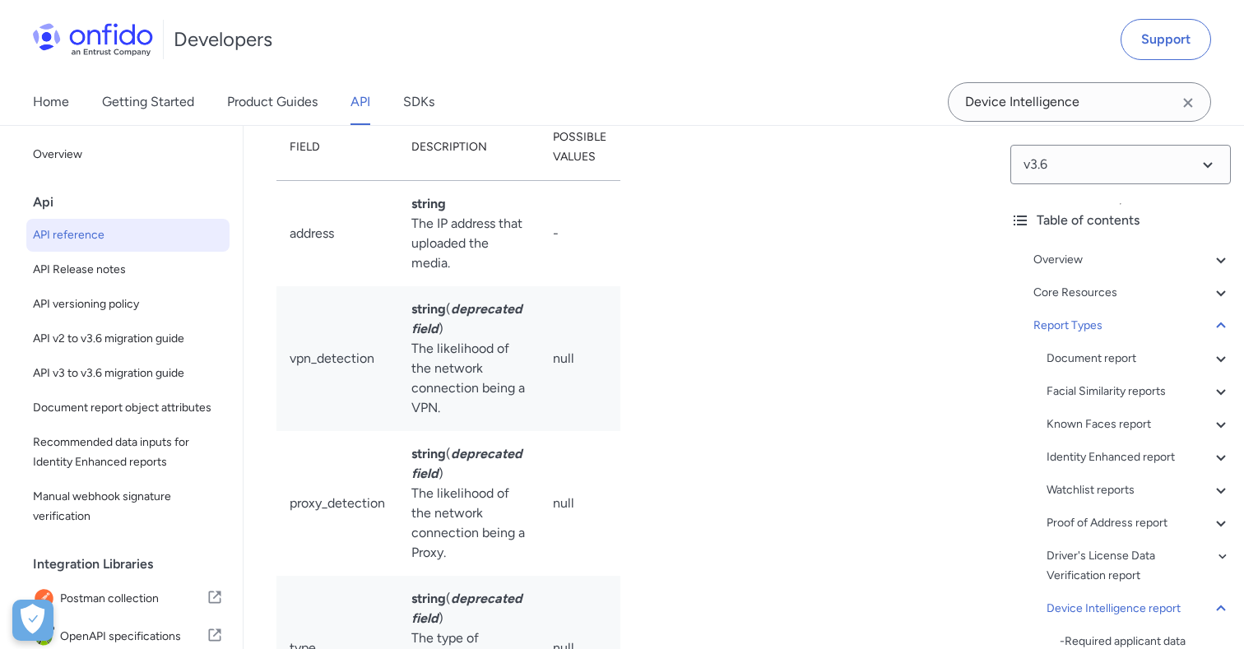
scroll to position [138335, 0]
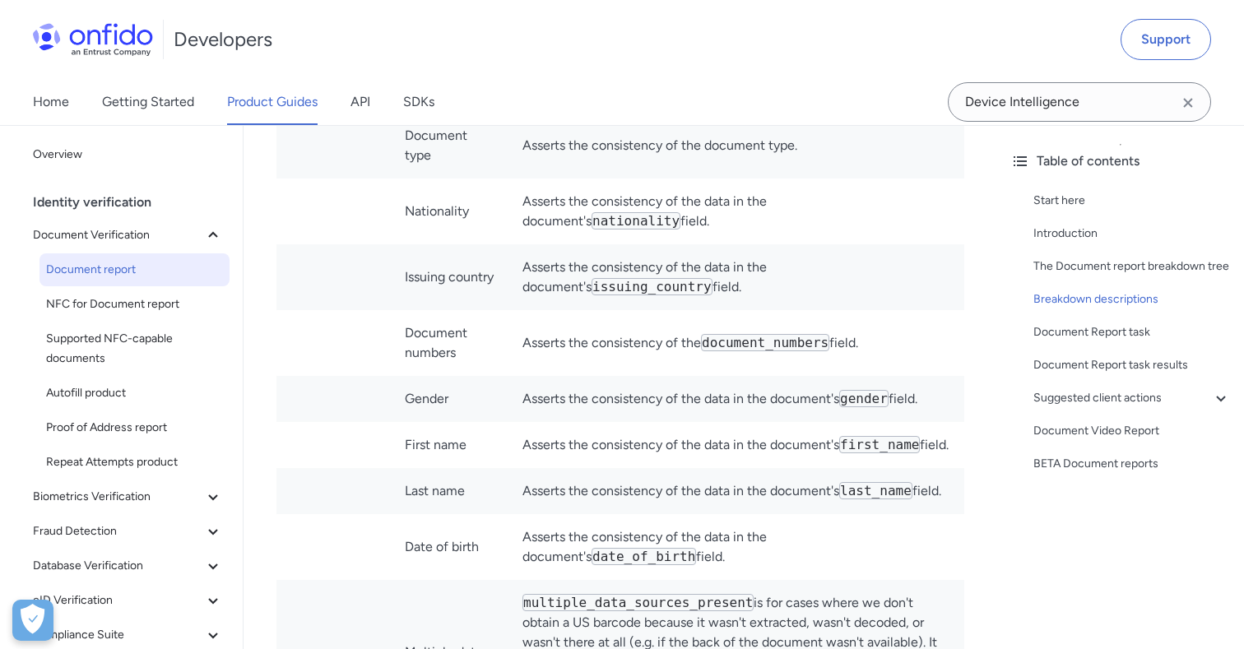
scroll to position [10883, 0]
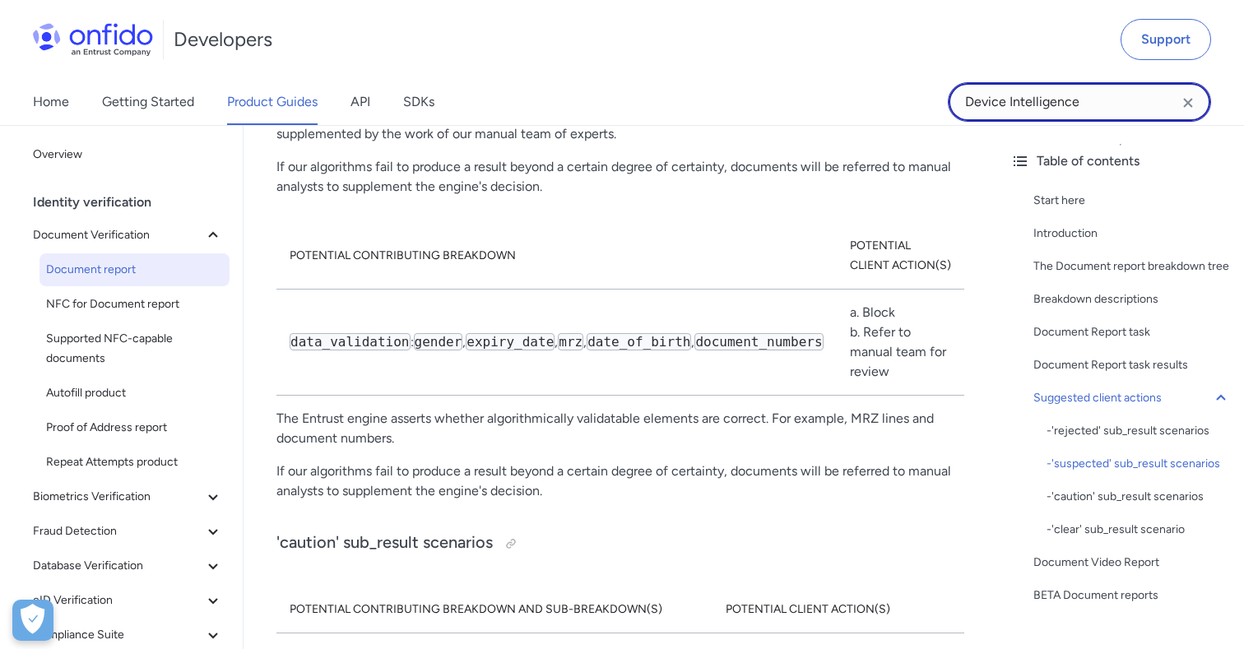
click at [1013, 109] on input "Device Intelligence" at bounding box center [1079, 101] width 263 height 39
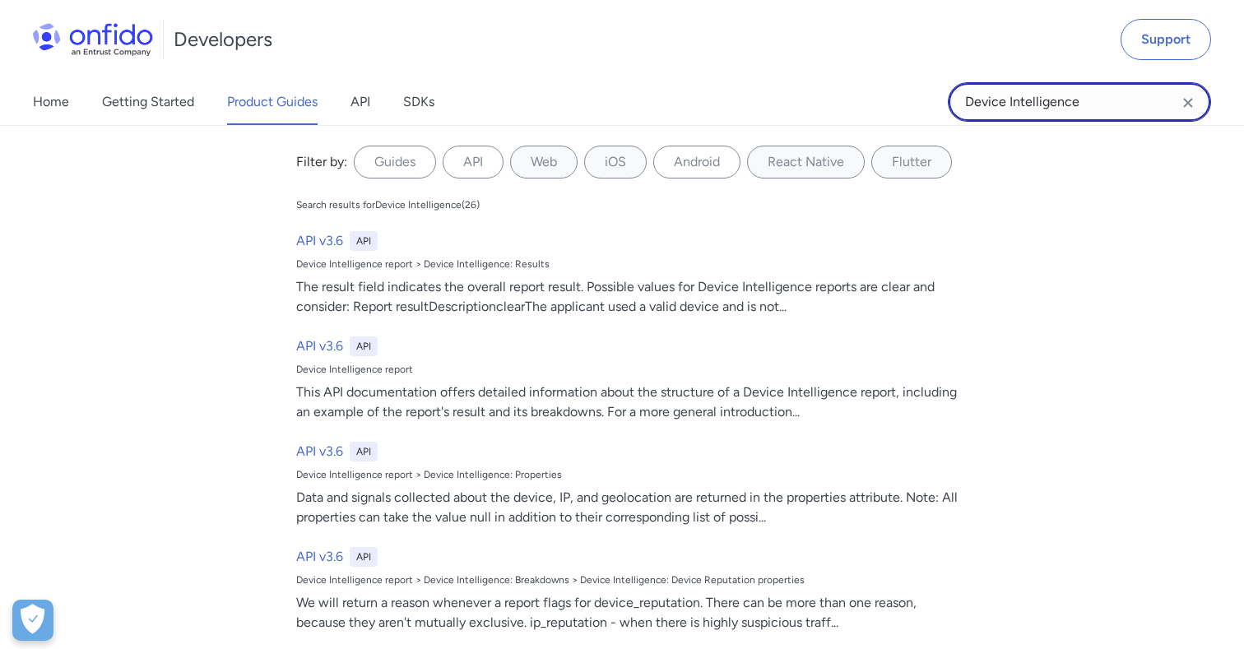
click at [1013, 109] on input "Device Intelligence" at bounding box center [1079, 101] width 263 height 39
type input "properties breakdown"
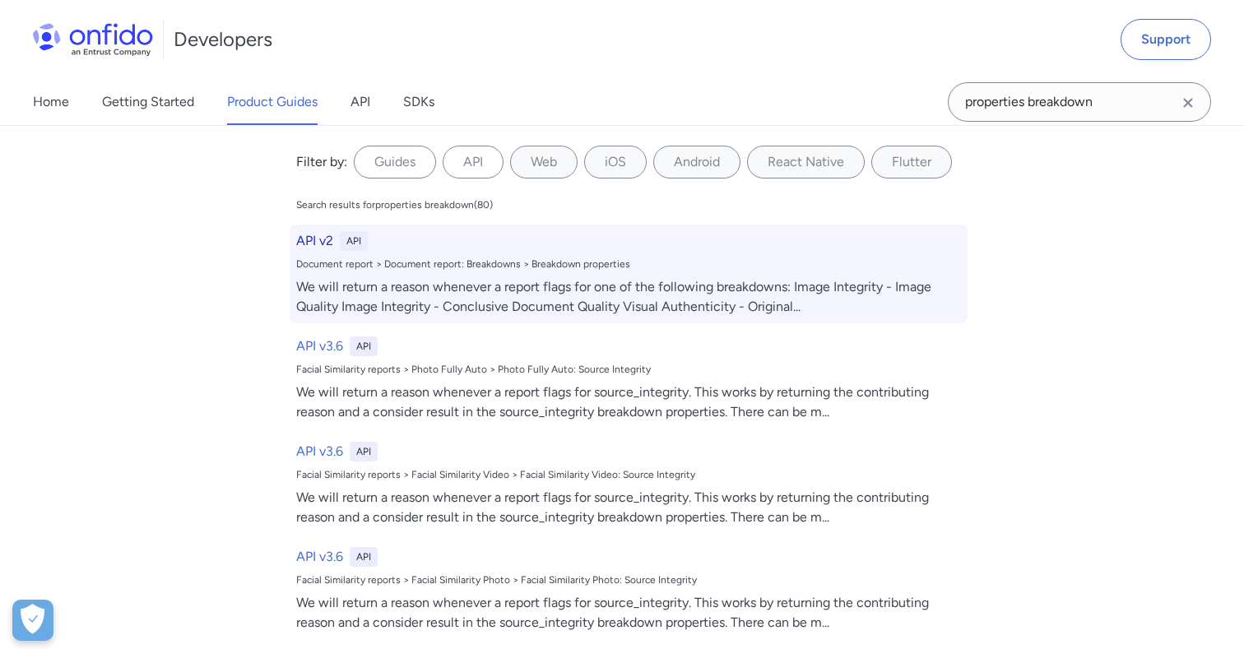
click at [719, 262] on div "Document report > Document report: Breakdowns > Breakdown properties" at bounding box center [628, 263] width 665 height 13
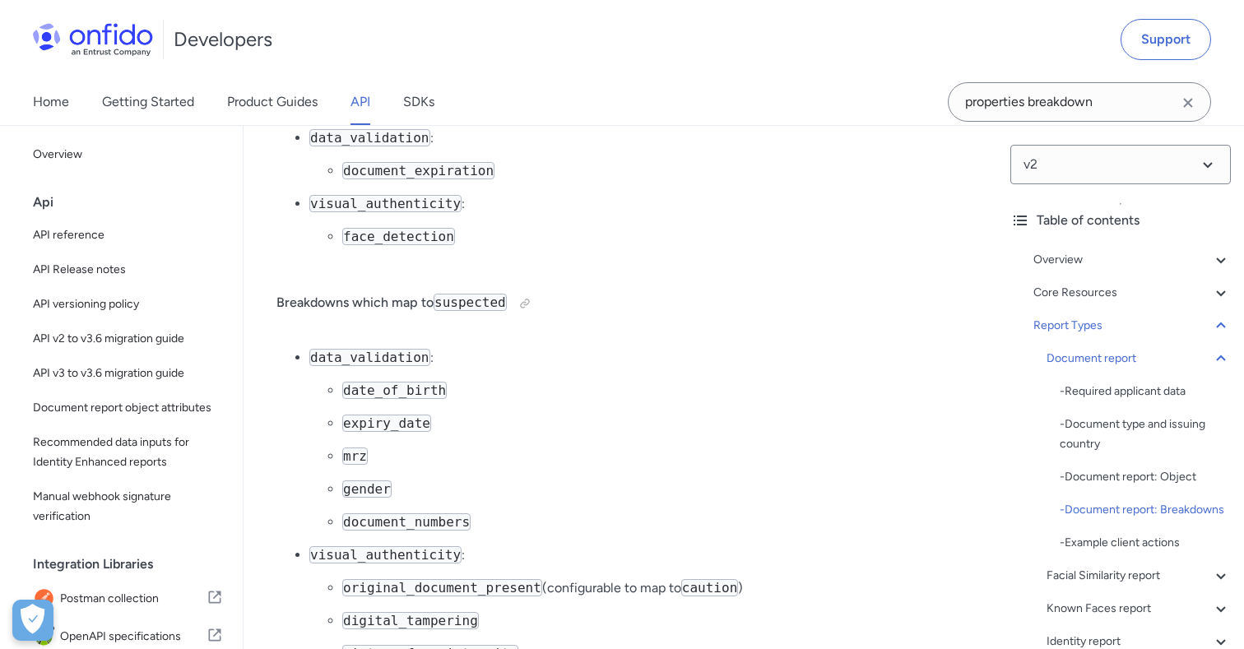
scroll to position [43580, 0]
